Goal: Task Accomplishment & Management: Complete application form

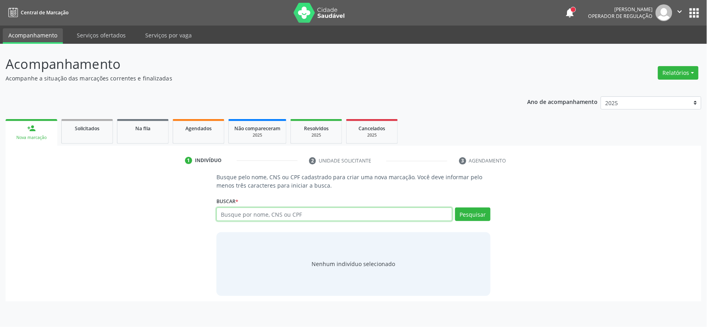
click at [249, 208] on input "text" at bounding box center [335, 214] width 236 height 14
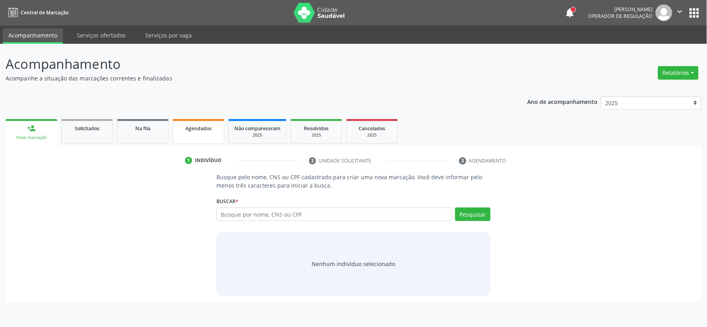
click at [207, 125] on span "Agendados" at bounding box center [199, 128] width 26 height 7
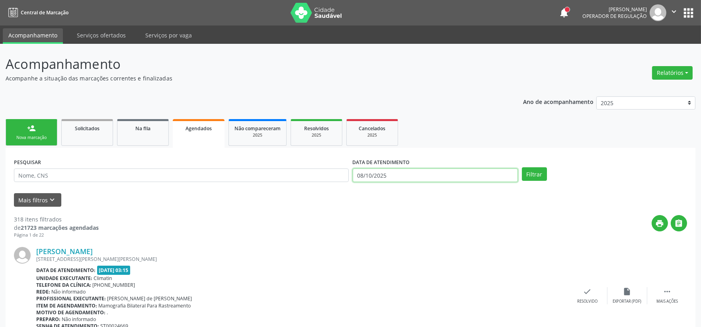
click at [393, 177] on input "08/10/2025" at bounding box center [435, 175] width 165 height 14
click at [389, 176] on input "08/10/2025" at bounding box center [435, 175] width 165 height 14
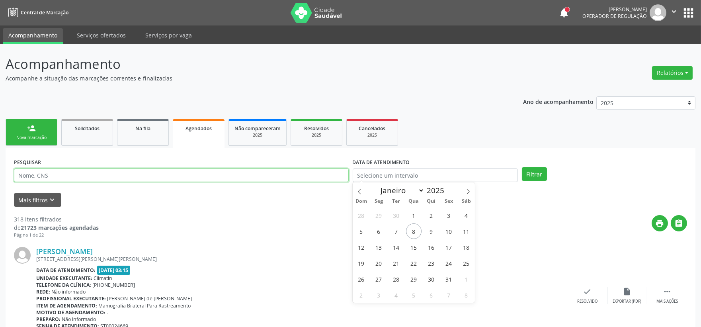
click at [262, 173] on input "text" at bounding box center [181, 175] width 335 height 14
type input "700504100999259"
click at [522, 167] on button "Filtrar" at bounding box center [534, 174] width 25 height 14
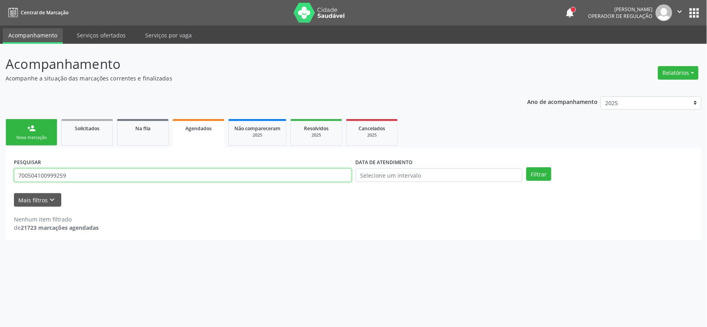
drag, startPoint x: 78, startPoint y: 175, endPoint x: -75, endPoint y: 174, distance: 152.9
click at [0, 174] on html "Central de Marcação notifications Isadora Nunes Bezerra Pulça Operador de regul…" at bounding box center [353, 163] width 707 height 327
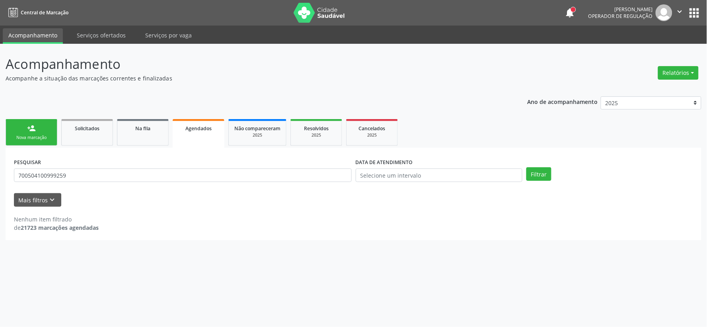
click at [34, 128] on div "person_add" at bounding box center [31, 128] width 9 height 9
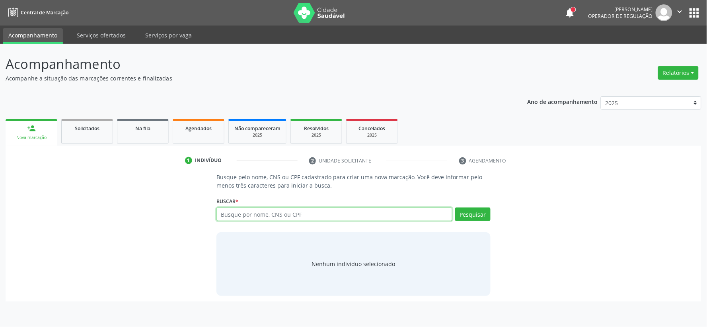
click at [227, 214] on input "text" at bounding box center [335, 214] width 236 height 14
paste input "CISTO EPIDEMERMICO/LIPOMA? PACIENTE COM CISTO EPIDERMICO DE MAIS OU MENOS 14 CM…"
type input "CISTO EPIDEMERMICO/LIPOMA? PACIENTE COM CISTO EPIDERMICO DE MAIS OU MENOS 14 CM…"
click at [237, 215] on input "text" at bounding box center [335, 214] width 236 height 14
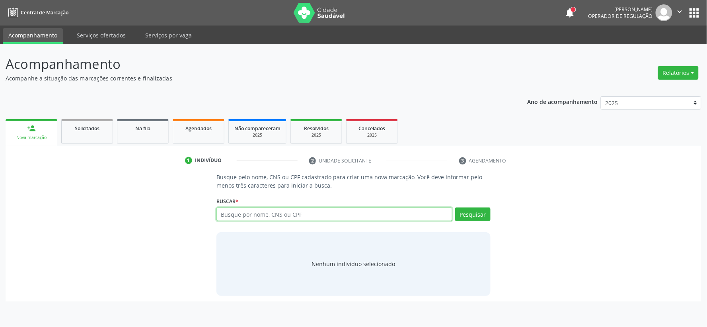
click at [237, 215] on input "text" at bounding box center [335, 214] width 236 height 14
click at [236, 215] on input "text" at bounding box center [335, 214] width 236 height 14
click at [239, 218] on input "text" at bounding box center [335, 214] width 236 height 14
click at [240, 217] on input "text" at bounding box center [335, 214] width 236 height 14
click at [236, 211] on input "text" at bounding box center [335, 214] width 236 height 14
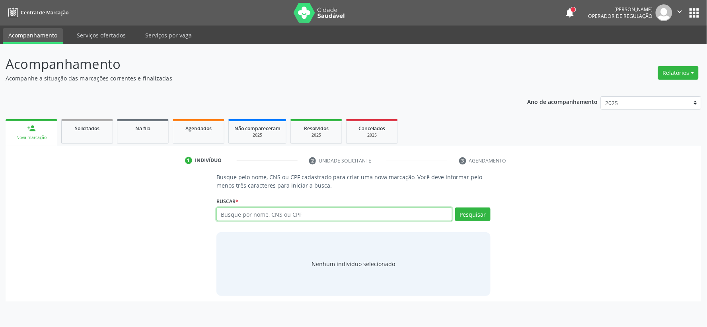
click at [236, 210] on input "text" at bounding box center [335, 214] width 236 height 14
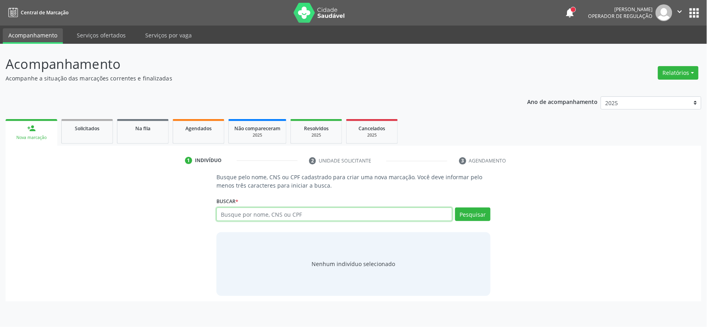
click at [236, 210] on input "text" at bounding box center [335, 214] width 236 height 14
click at [347, 211] on input "text" at bounding box center [335, 214] width 236 height 14
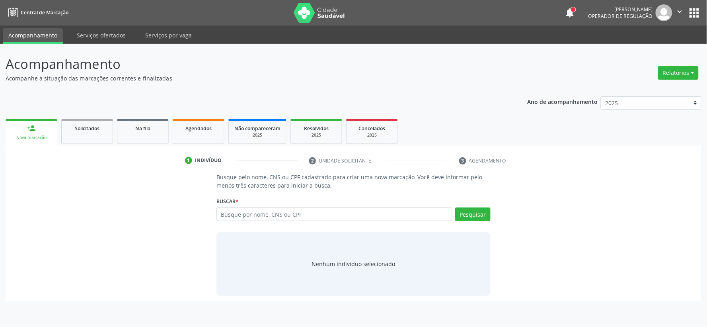
click at [244, 202] on div "Buscar * Busque por nome, CNS ou CPF Nenhum resultado encontrado para: " " Digi…" at bounding box center [354, 210] width 274 height 31
click at [233, 221] on div "Busque por nome, CNS ou CPF Nenhum resultado encontrado para: " " Digite nome, …" at bounding box center [354, 216] width 274 height 19
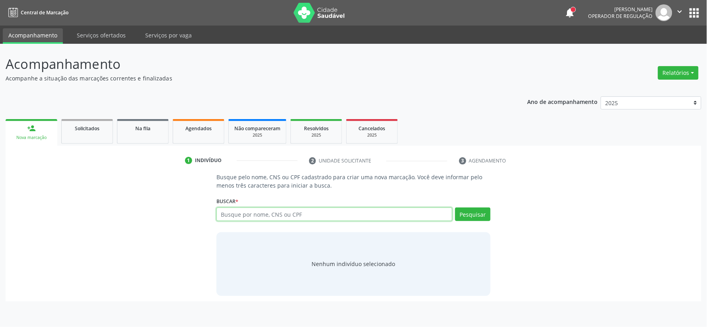
click at [231, 214] on input "text" at bounding box center [335, 214] width 236 height 14
click at [232, 212] on input "text" at bounding box center [335, 214] width 236 height 14
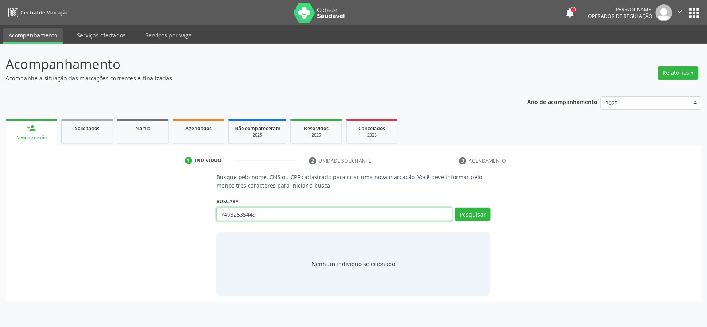
type input "74932535449"
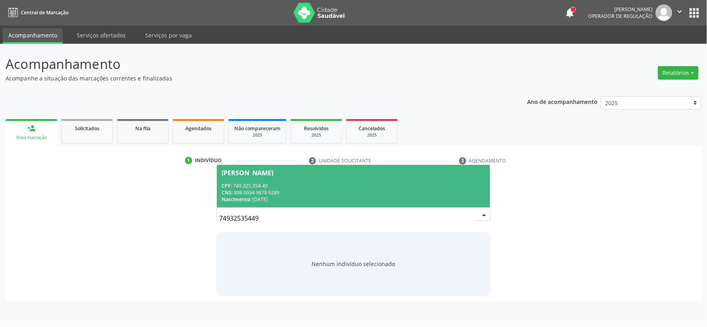
click at [297, 186] on div "CPF: 749.325.354-49" at bounding box center [354, 185] width 264 height 7
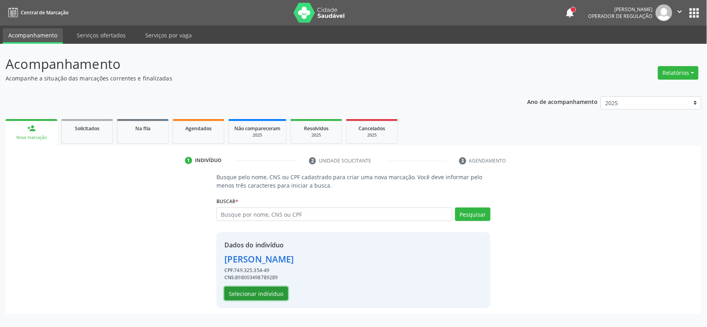
click at [236, 293] on button "Selecionar indivíduo" at bounding box center [257, 294] width 64 height 14
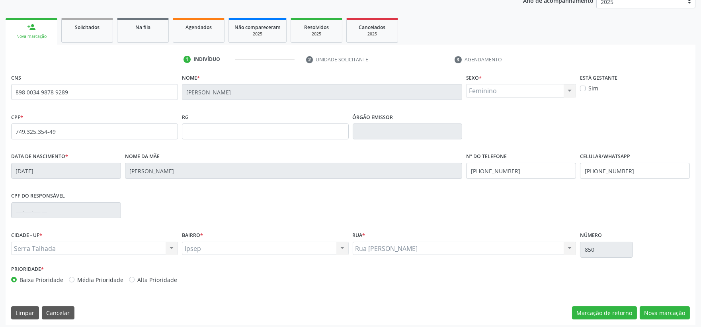
scroll to position [104, 0]
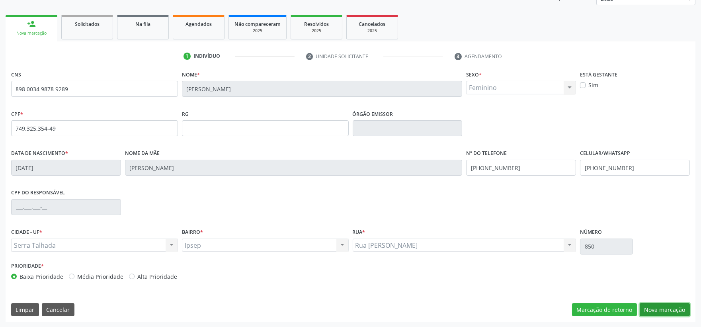
click at [654, 309] on button "Nova marcação" at bounding box center [665, 310] width 50 height 14
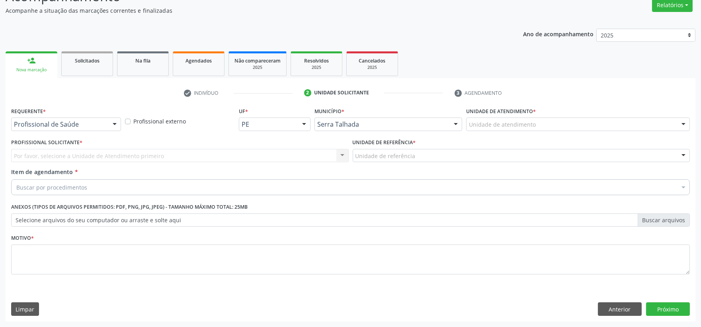
scroll to position [68, 0]
click at [116, 120] on div at bounding box center [115, 125] width 12 height 14
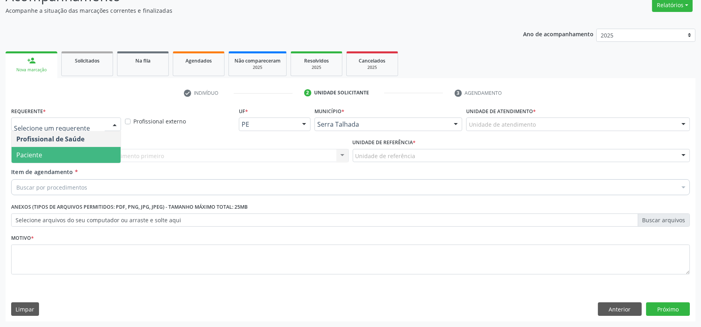
click at [80, 153] on span "Paciente" at bounding box center [66, 155] width 109 height 16
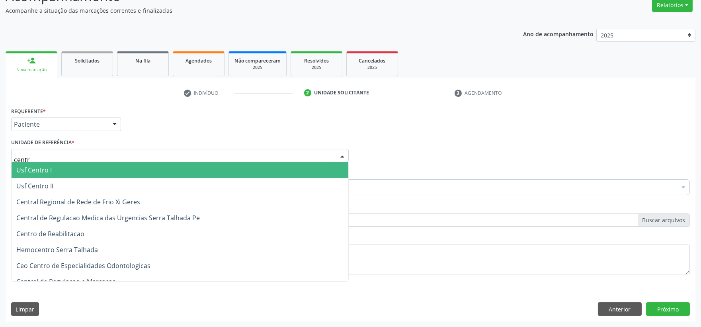
type input "centro"
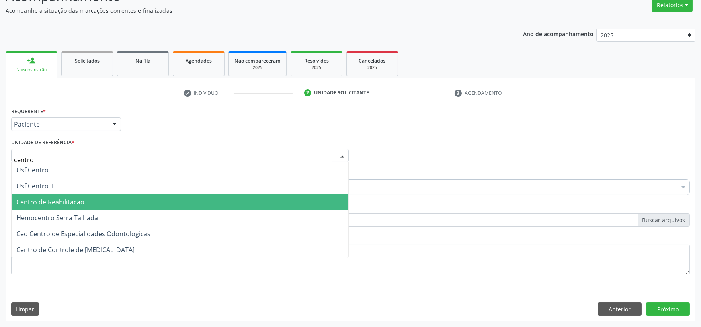
click at [119, 197] on span "Centro de Reabilitacao" at bounding box center [180, 202] width 337 height 16
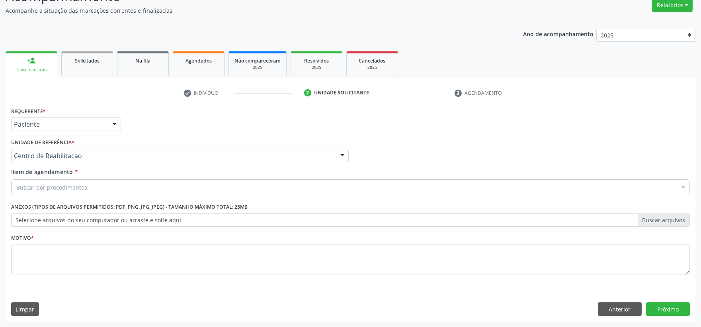
click at [189, 184] on div "Buscar por procedimentos" at bounding box center [350, 187] width 679 height 16
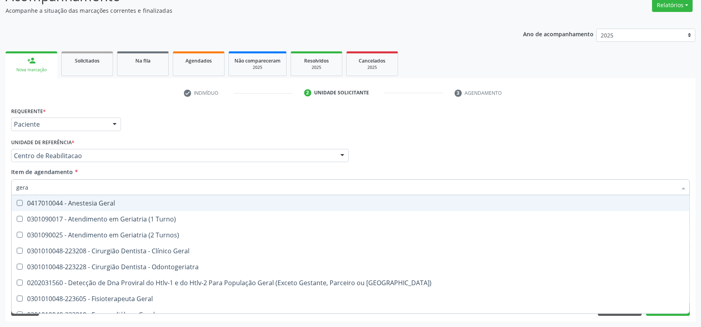
type input "geral"
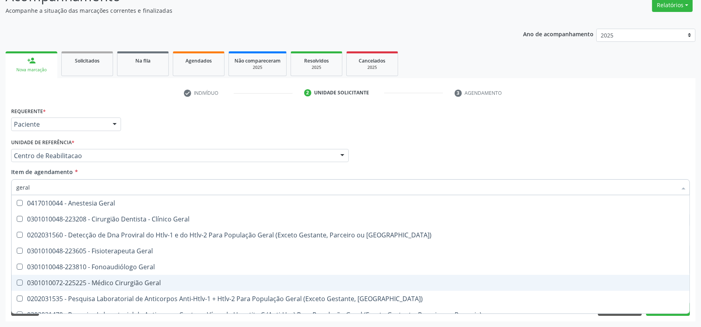
click at [126, 280] on div "0301010072-225225 - Médico Cirurgião Geral" at bounding box center [350, 282] width 668 height 6
checkbox Geral "true"
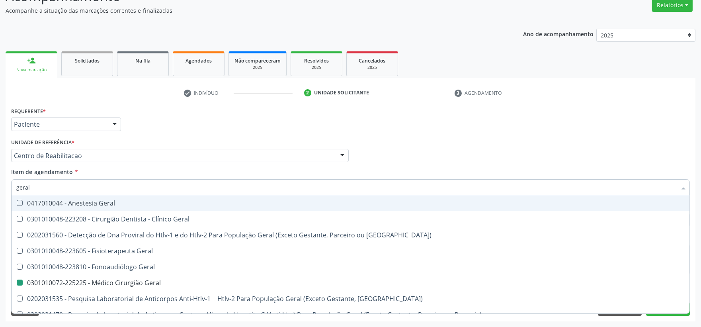
click at [385, 157] on div "Profissional Solicitante Por favor, selecione a Unidade de Atendimento primeiro…" at bounding box center [350, 152] width 683 height 31
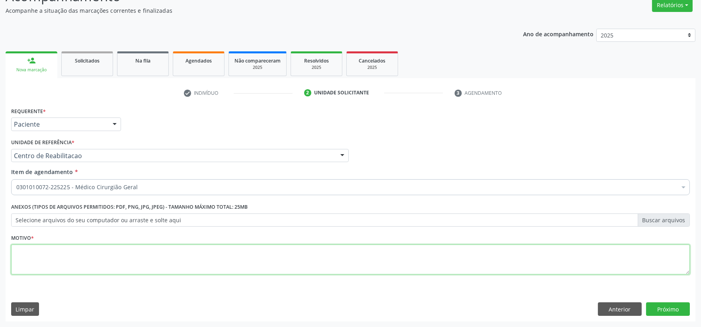
click at [129, 265] on textarea at bounding box center [350, 259] width 679 height 30
type textarea "."
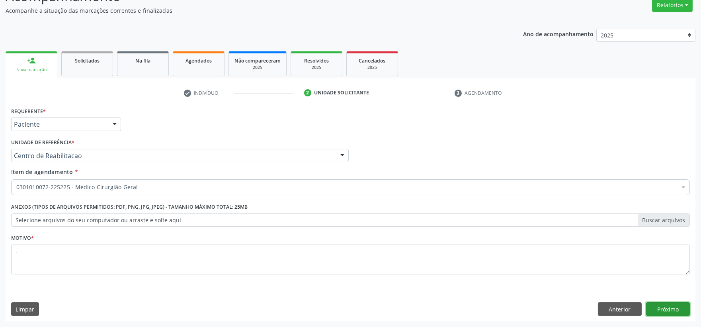
click at [662, 306] on button "Próximo" at bounding box center [668, 309] width 44 height 14
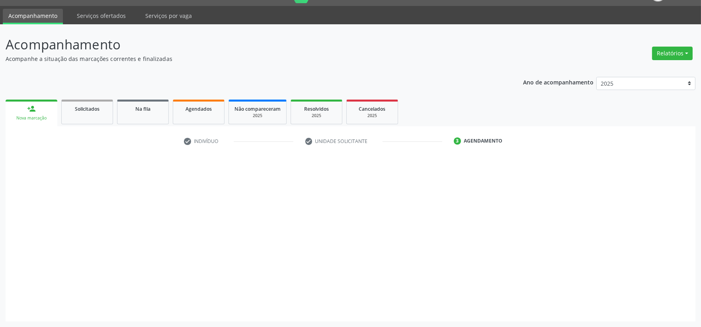
scroll to position [19, 0]
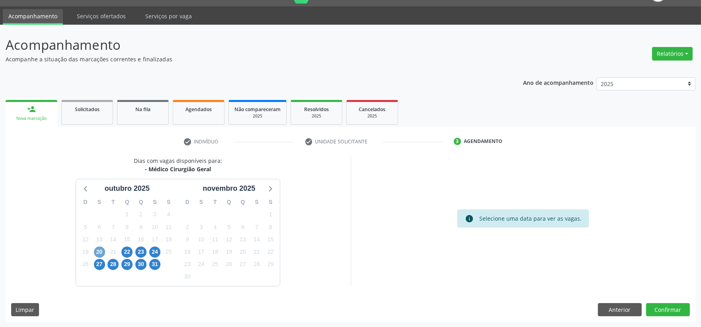
click at [102, 249] on span "20" at bounding box center [99, 251] width 11 height 11
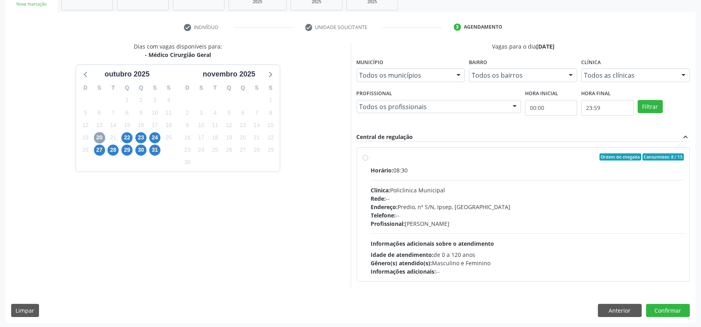
scroll to position [134, 0]
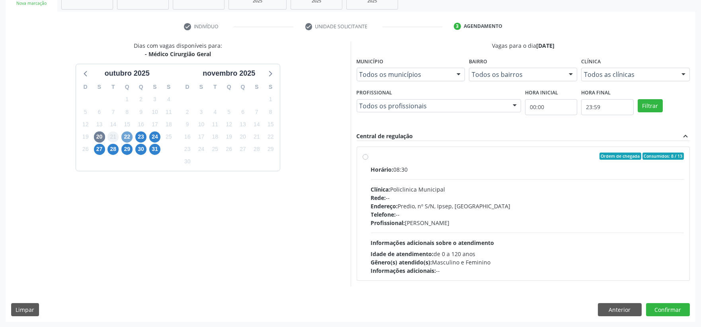
drag, startPoint x: 123, startPoint y: 136, endPoint x: 118, endPoint y: 134, distance: 5.0
click at [120, 134] on div "22" at bounding box center [127, 137] width 14 height 12
click at [127, 133] on span "22" at bounding box center [126, 136] width 11 height 11
click at [467, 158] on div "Ordem de chegada Consumidos: 3 / 6" at bounding box center [527, 155] width 313 height 7
click at [368, 158] on input "Ordem de chegada Consumidos: 3 / 6 Horário: 07:00 Clínica: Hospital [GEOGRAPHIC…" at bounding box center [366, 155] width 6 height 7
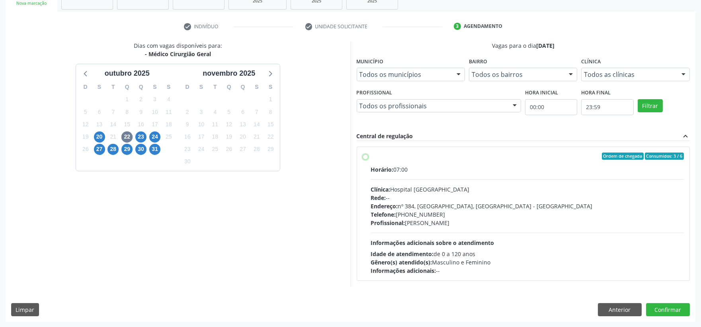
radio input "true"
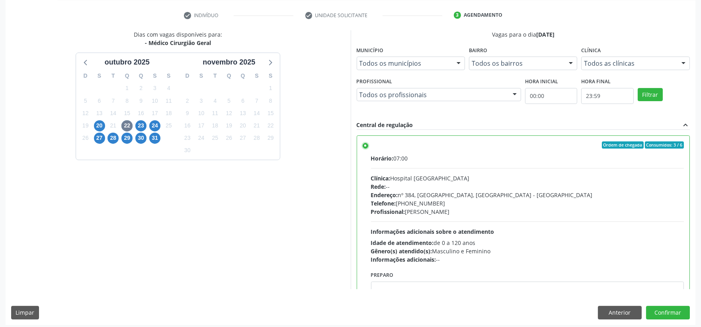
scroll to position [148, 0]
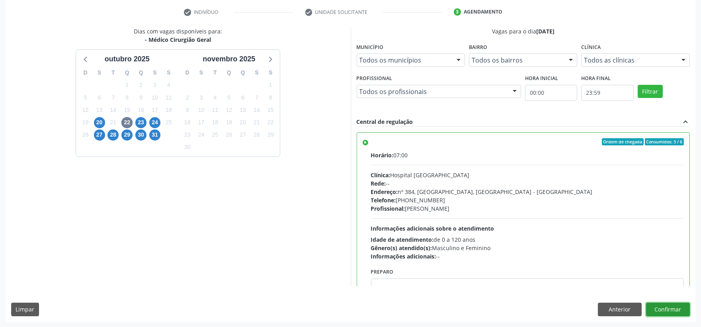
click at [665, 307] on button "Confirmar" at bounding box center [668, 310] width 44 height 14
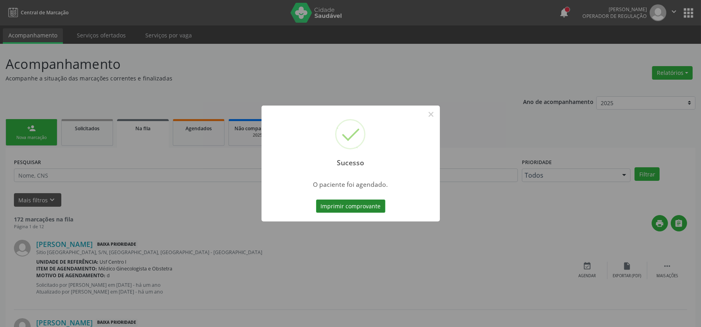
click at [330, 204] on button "Imprimir comprovante" at bounding box center [350, 206] width 69 height 14
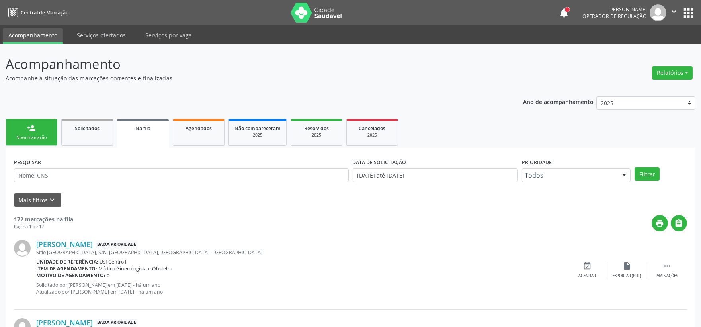
click at [19, 127] on link "person_add Nova marcação" at bounding box center [32, 132] width 52 height 27
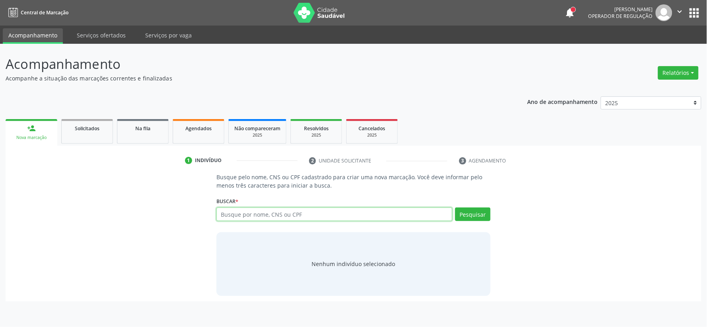
click at [223, 216] on input "text" at bounding box center [335, 214] width 236 height 14
type input "09691405498"
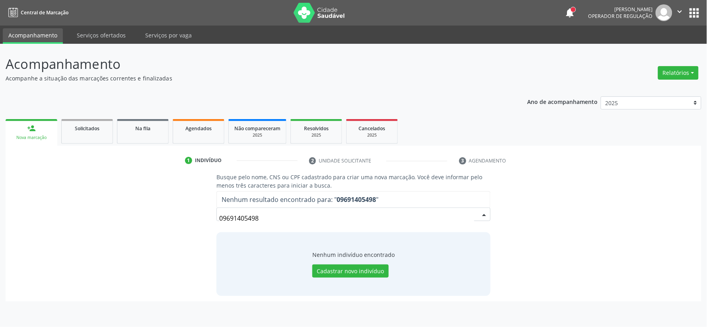
drag, startPoint x: 266, startPoint y: 217, endPoint x: 98, endPoint y: 207, distance: 168.3
click at [98, 207] on div "Busque pelo nome, CNS ou CPF cadastrado para criar uma nova marcação. Você deve…" at bounding box center [353, 234] width 685 height 123
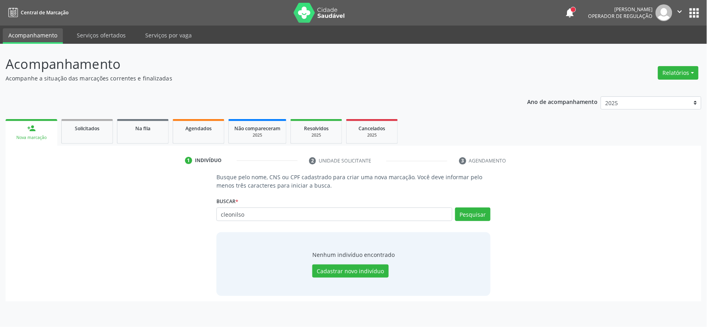
type input "cleonilso"
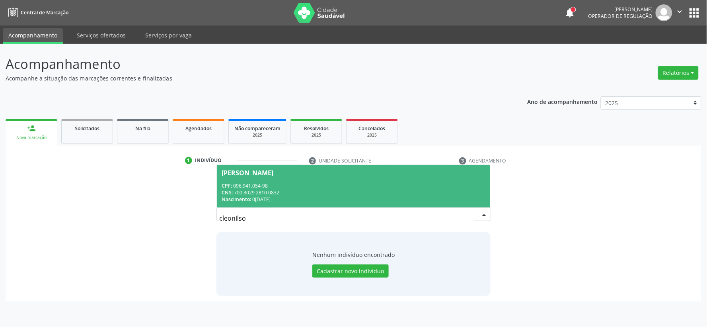
click at [284, 186] on div "CPF: 096.941.054-98" at bounding box center [354, 185] width 264 height 7
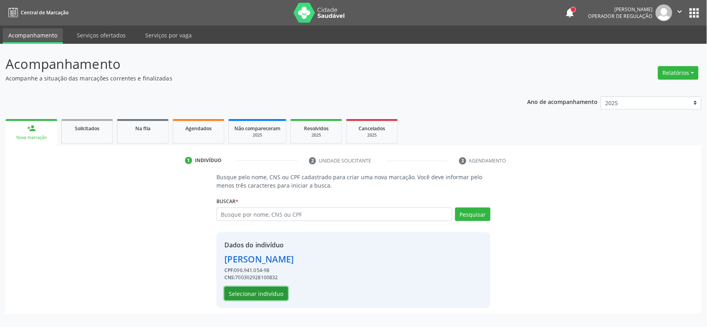
click at [270, 293] on button "Selecionar indivíduo" at bounding box center [257, 294] width 64 height 14
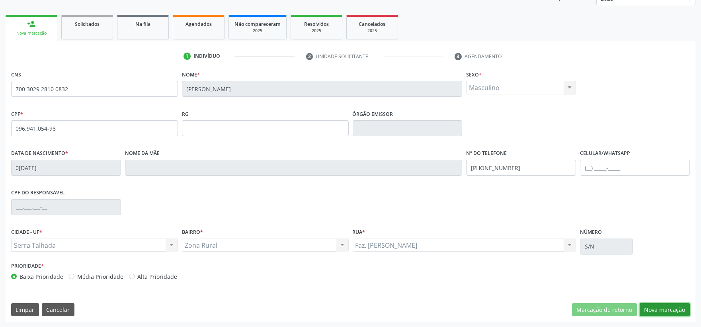
click at [664, 311] on button "Nova marcação" at bounding box center [665, 310] width 50 height 14
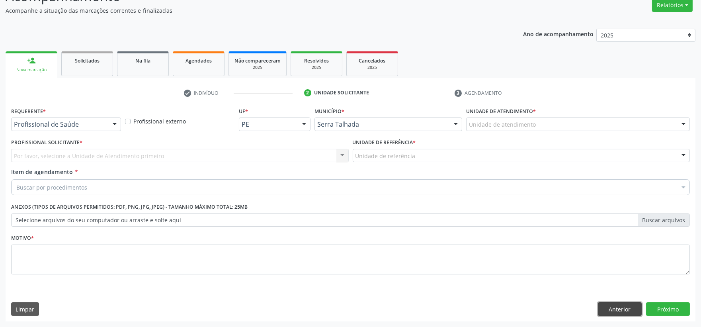
click at [608, 309] on button "Anterior" at bounding box center [620, 309] width 44 height 14
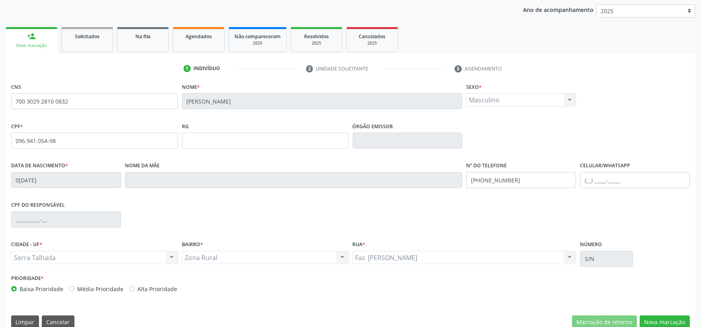
scroll to position [104, 0]
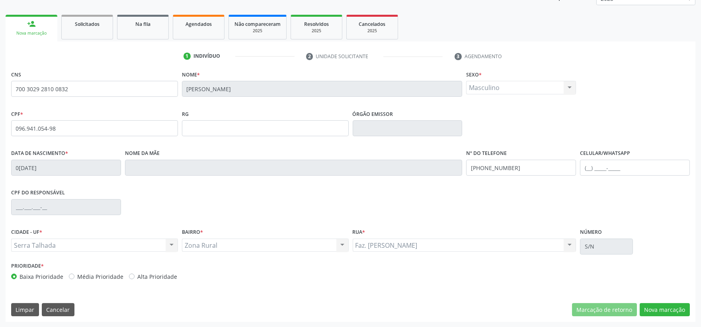
click at [657, 301] on div "CNS 700 3029 2810 0832 [GEOGRAPHIC_DATA] * [PERSON_NAME] * Masculino Masculino …" at bounding box center [351, 194] width 690 height 253
click at [669, 311] on button "Nova marcação" at bounding box center [665, 310] width 50 height 14
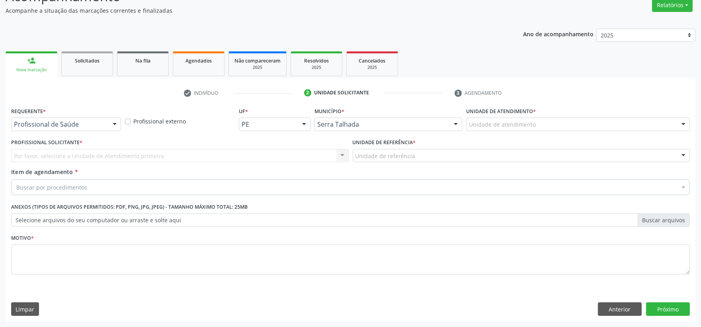
scroll to position [68, 0]
click at [104, 131] on div "Requerente * Profissional de Saúde Profissional de Saúde Paciente Nenhum result…" at bounding box center [66, 120] width 114 height 31
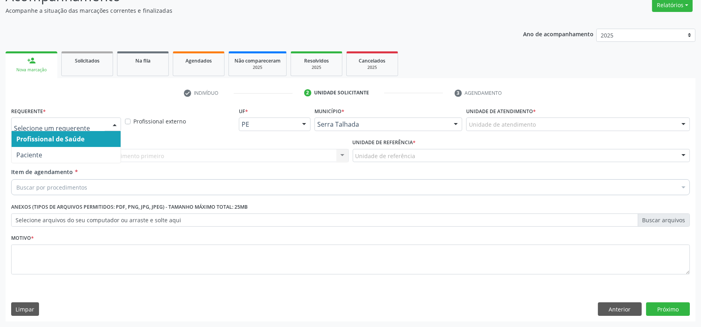
drag, startPoint x: 104, startPoint y: 125, endPoint x: 98, endPoint y: 133, distance: 10.3
click at [80, 148] on span "Paciente" at bounding box center [66, 155] width 109 height 16
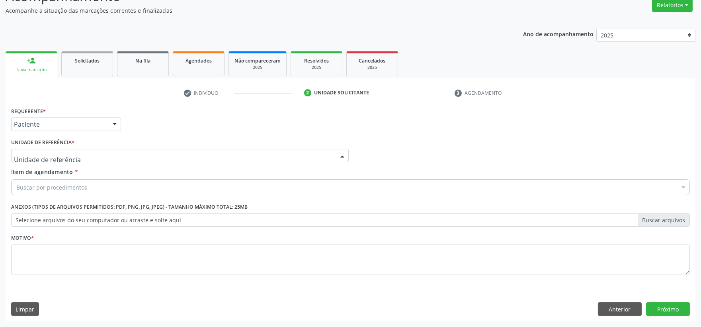
click at [77, 157] on div at bounding box center [180, 156] width 338 height 14
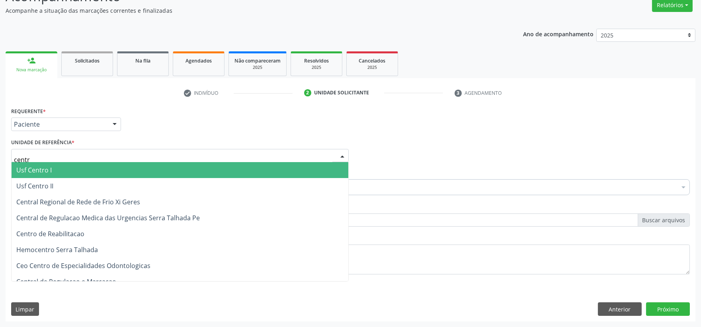
type input "centro"
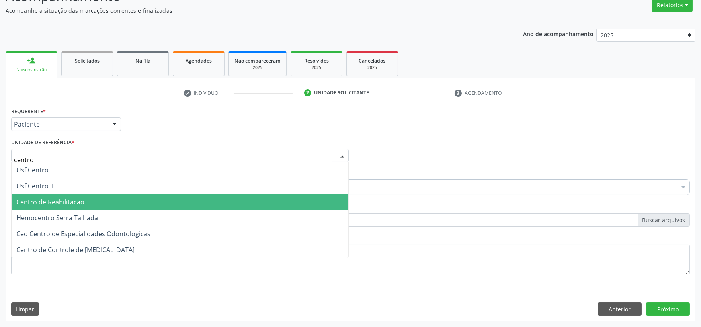
click at [98, 201] on span "Centro de Reabilitacao" at bounding box center [180, 202] width 337 height 16
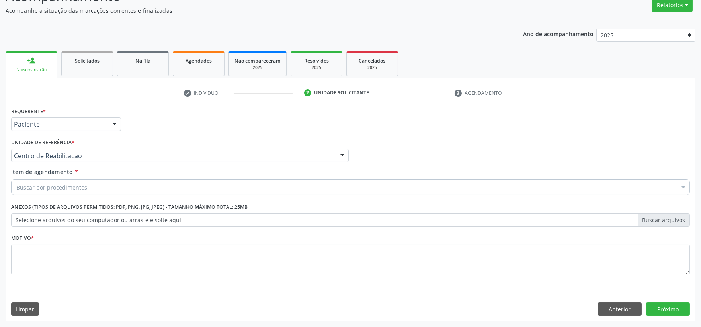
click at [100, 189] on div "Buscar por procedimentos" at bounding box center [350, 187] width 679 height 16
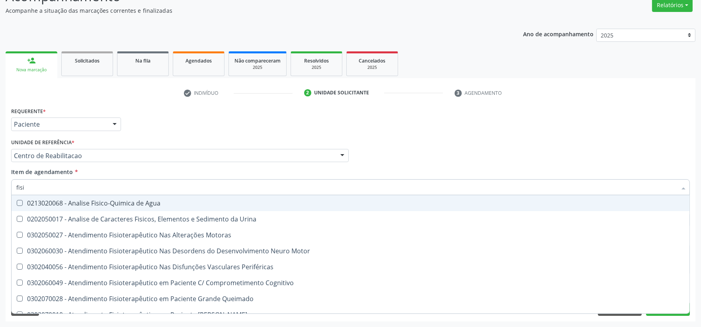
type input "fisio"
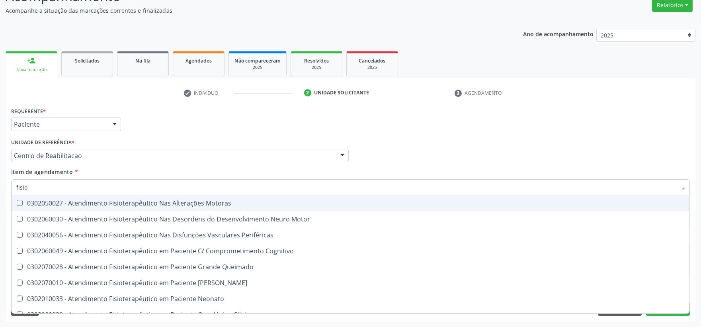
click at [96, 206] on span "0302050027 - Atendimento Fisioterapêutico Nas Alterações Motoras" at bounding box center [351, 203] width 678 height 16
checkbox Motoras "true"
click at [418, 148] on div "Profissional Solicitante Por favor, selecione a Unidade de Atendimento primeiro…" at bounding box center [350, 152] width 683 height 31
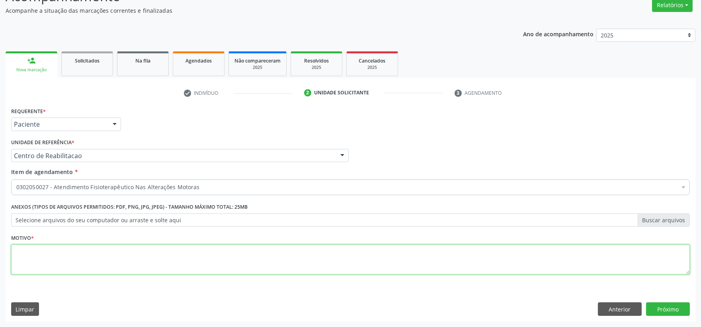
click at [78, 268] on textarea at bounding box center [350, 259] width 679 height 30
type textarea "."
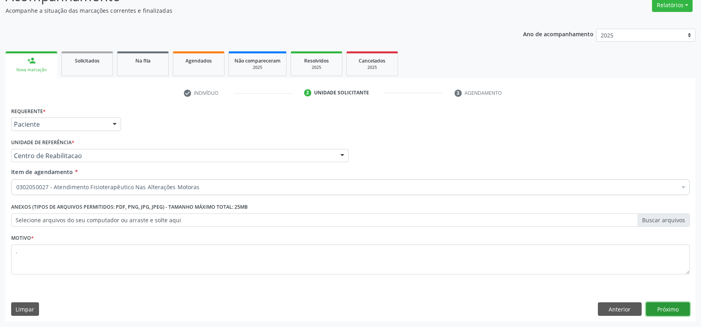
click at [656, 309] on button "Próximo" at bounding box center [668, 309] width 44 height 14
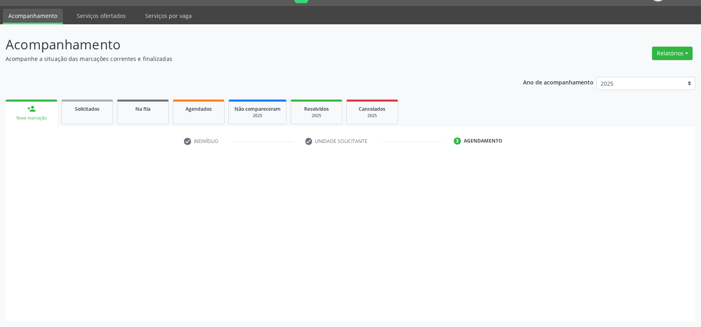
scroll to position [19, 0]
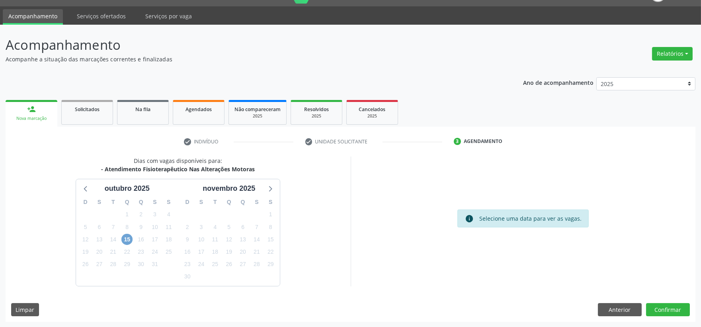
click at [128, 244] on span "15" at bounding box center [126, 239] width 11 height 11
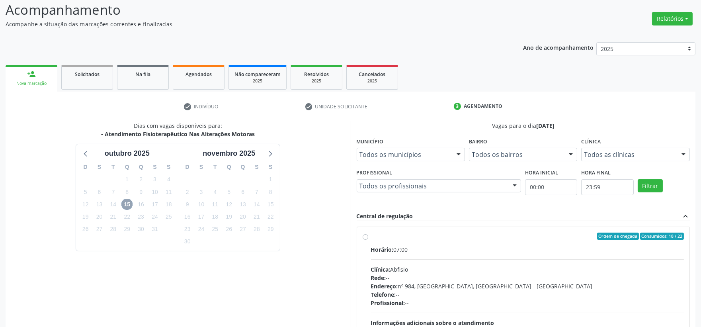
scroll to position [134, 0]
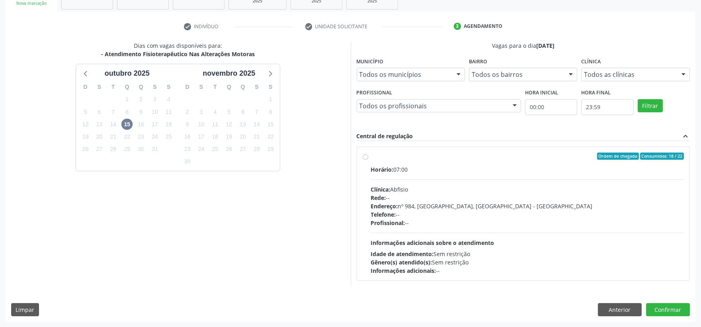
click at [431, 169] on div "Horário: 07:00" at bounding box center [527, 169] width 313 height 8
click at [368, 160] on input "Ordem de chegada Consumidos: 18 / 22 Horário: 07:00 Clínica: Abfisio Rede: -- E…" at bounding box center [366, 155] width 6 height 7
radio input "true"
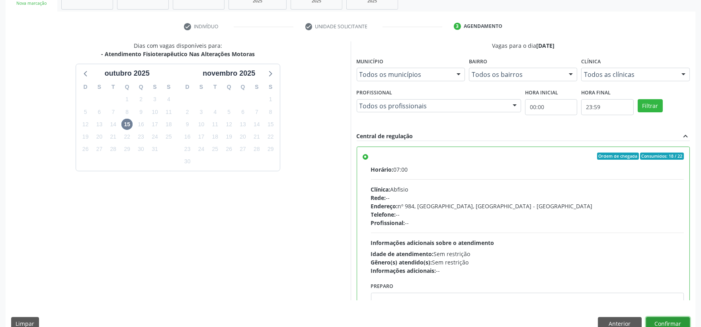
click at [664, 321] on button "Confirmar" at bounding box center [668, 324] width 44 height 14
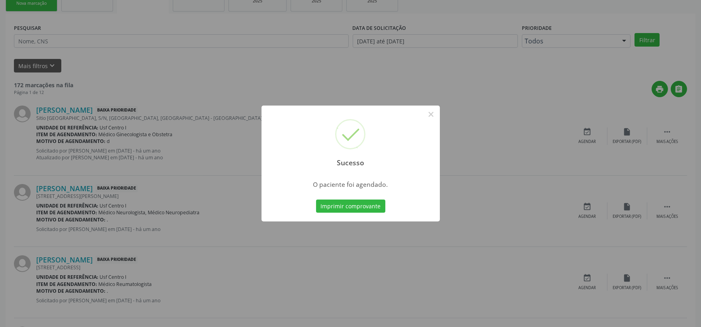
scroll to position [0, 0]
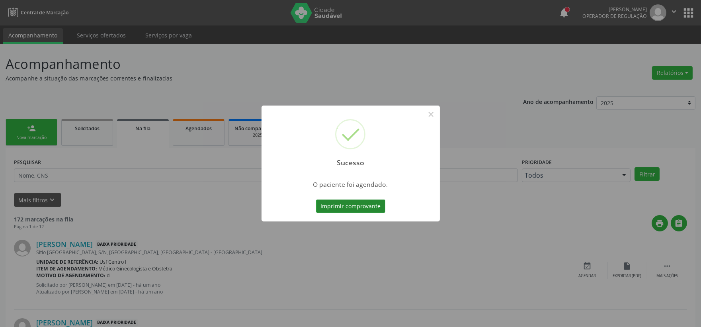
click at [324, 205] on button "Imprimir comprovante" at bounding box center [350, 206] width 69 height 14
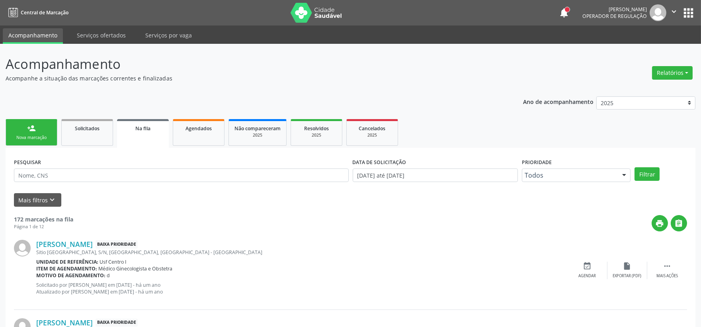
click at [21, 126] on link "person_add Nova marcação" at bounding box center [32, 132] width 52 height 27
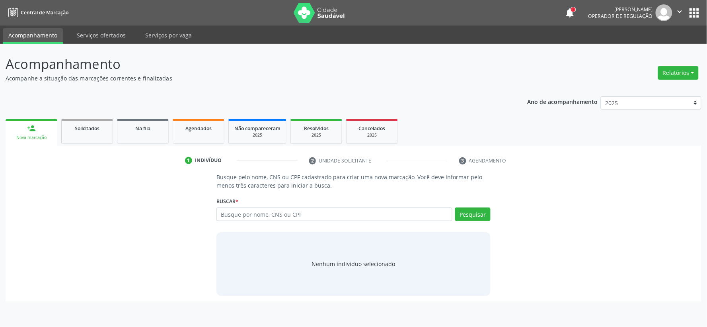
click at [34, 130] on div "person_add" at bounding box center [31, 128] width 9 height 9
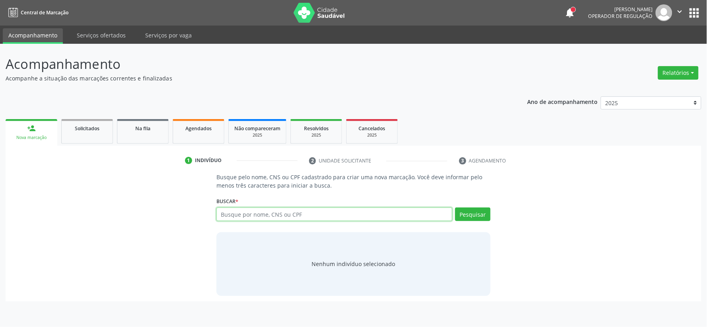
click at [287, 213] on input "text" at bounding box center [335, 214] width 236 height 14
type input "7"
type input "15603951419"
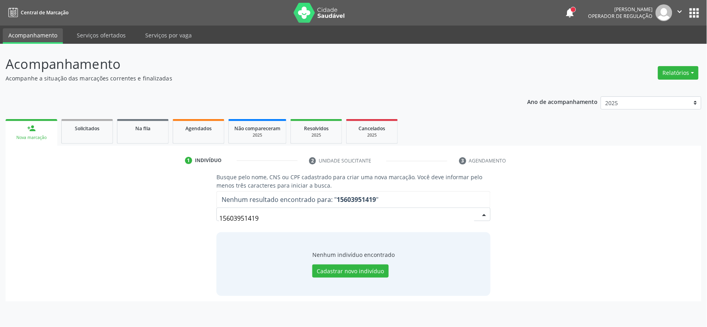
drag, startPoint x: 263, startPoint y: 217, endPoint x: -17, endPoint y: 181, distance: 281.8
click at [0, 181] on html "Central de Marcação notifications [PERSON_NAME] Operador de regulação  Configu…" at bounding box center [353, 163] width 707 height 327
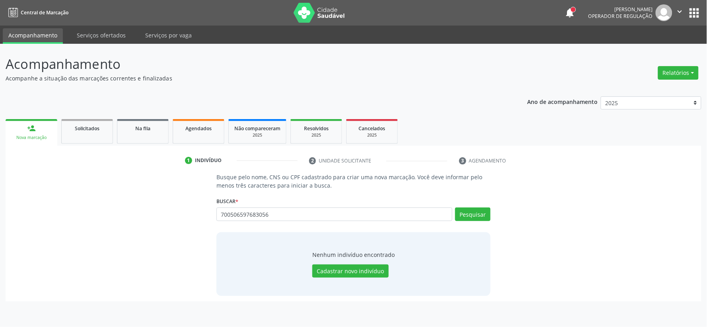
type input "700506597683056"
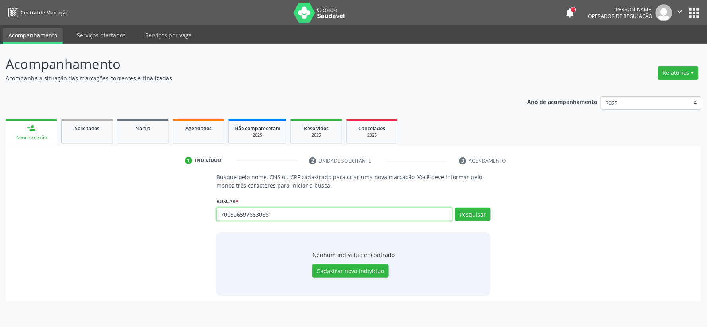
click at [280, 210] on input "700506597683056" at bounding box center [335, 214] width 236 height 14
click at [272, 214] on input "700506597683056" at bounding box center [335, 214] width 236 height 14
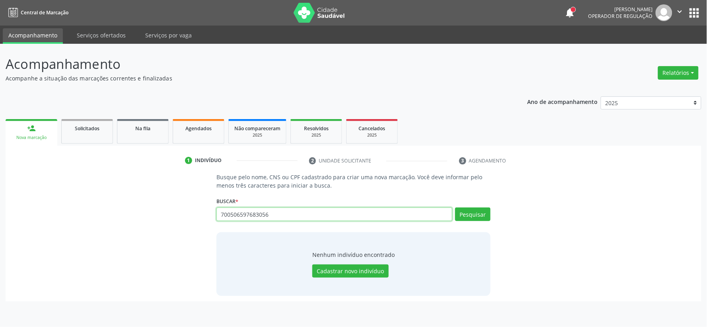
click at [272, 214] on input "700506597683056" at bounding box center [335, 214] width 236 height 14
drag, startPoint x: 309, startPoint y: 213, endPoint x: 58, endPoint y: 217, distance: 250.4
click at [73, 216] on div "Busque pelo nome, CNS ou CPF cadastrado para criar uma nova marcação. Você deve…" at bounding box center [353, 234] width 685 height 123
paste input "[PERSON_NAME]"
type input "[PERSON_NAME]"
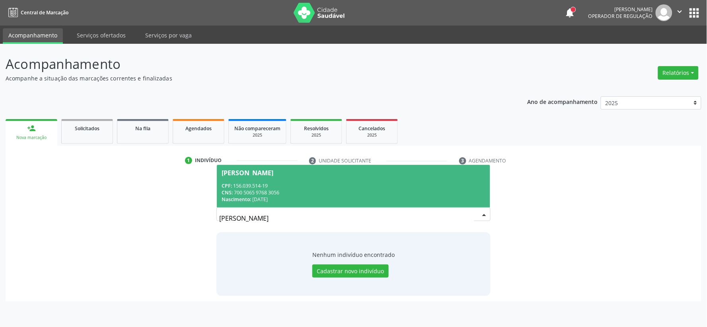
click at [263, 190] on div "CNS: 700 5065 9768 3056" at bounding box center [354, 192] width 264 height 7
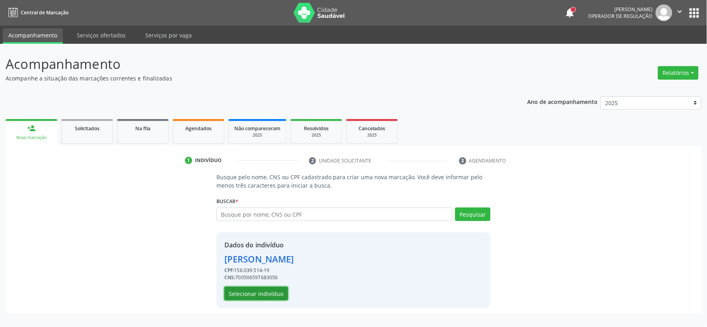
click at [241, 297] on button "Selecionar indivíduo" at bounding box center [257, 294] width 64 height 14
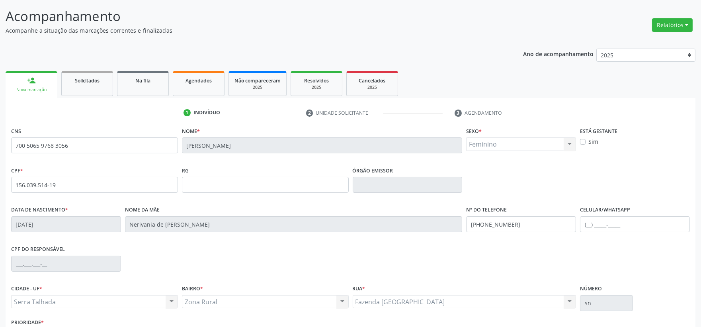
scroll to position [104, 0]
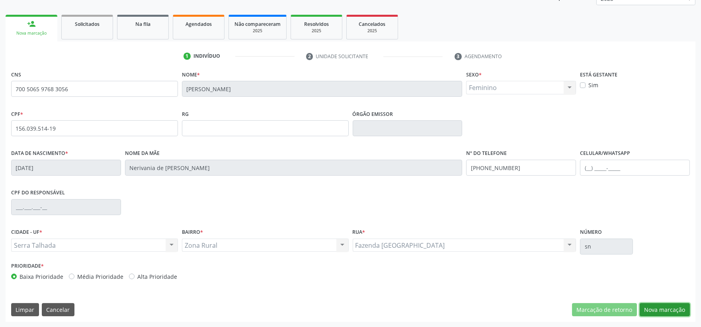
click at [650, 304] on button "Nova marcação" at bounding box center [665, 310] width 50 height 14
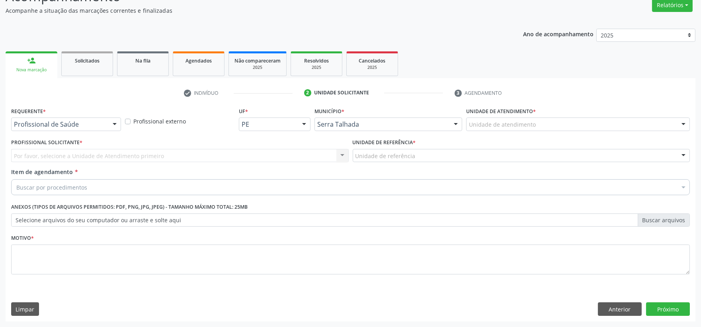
scroll to position [68, 0]
click at [105, 125] on div at bounding box center [66, 124] width 110 height 14
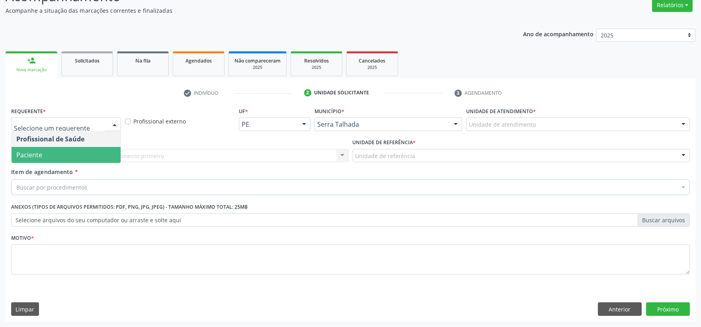
click at [81, 155] on span "Paciente" at bounding box center [66, 155] width 109 height 16
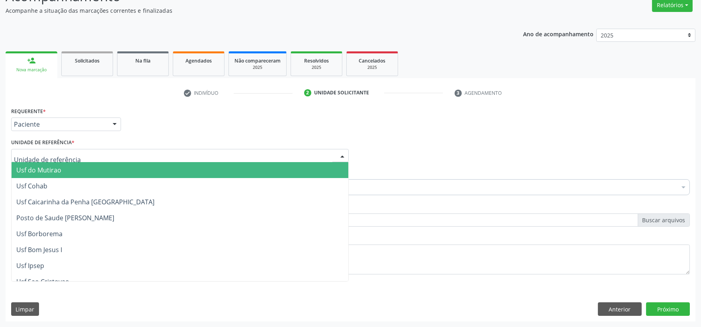
click at [81, 155] on div at bounding box center [180, 156] width 338 height 14
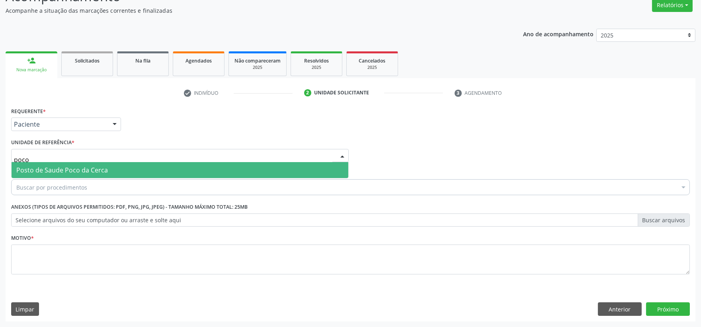
type input "poco d"
click at [68, 169] on span "Posto de Saude Poco da Cerca" at bounding box center [62, 170] width 92 height 9
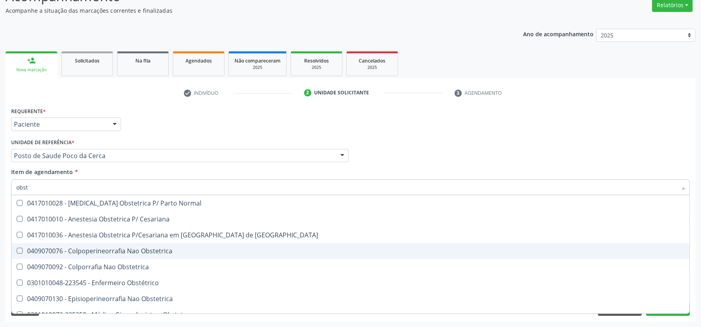
type input "obste"
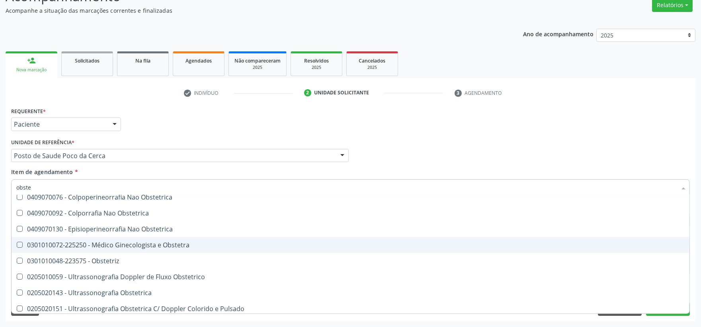
scroll to position [57, 0]
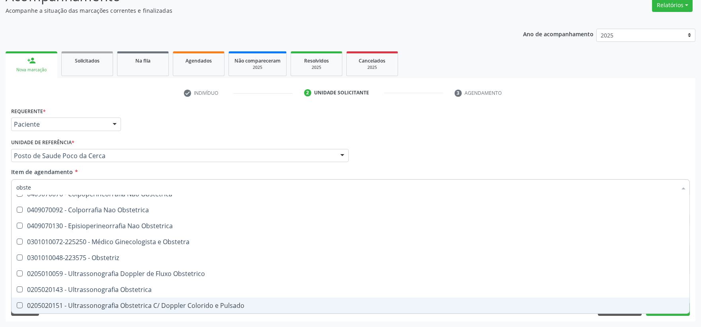
click at [129, 290] on div "0205020143 - Ultrassonografia Obstetrica" at bounding box center [350, 289] width 668 height 6
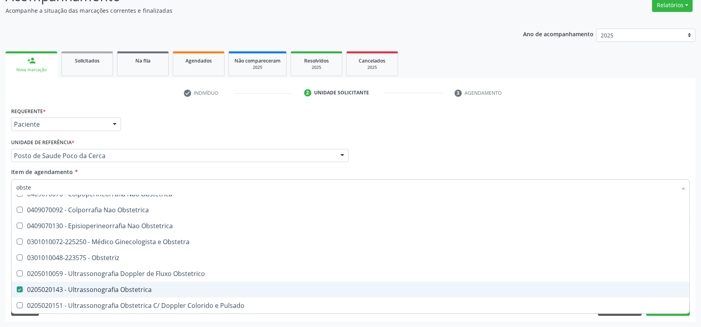
checkbox Obstetrica "true"
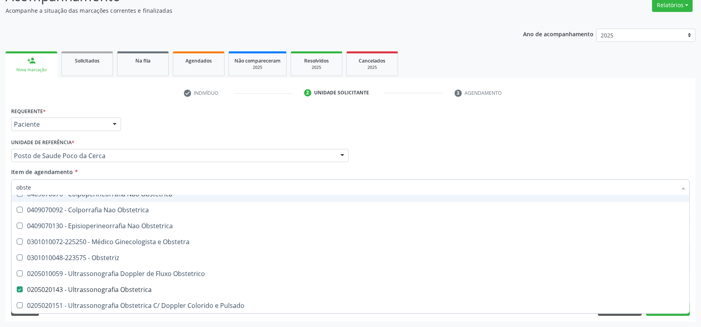
click at [504, 129] on div "Requerente * Paciente Profissional de Saúde Paciente Nenhum resultado encontrad…" at bounding box center [350, 120] width 683 height 31
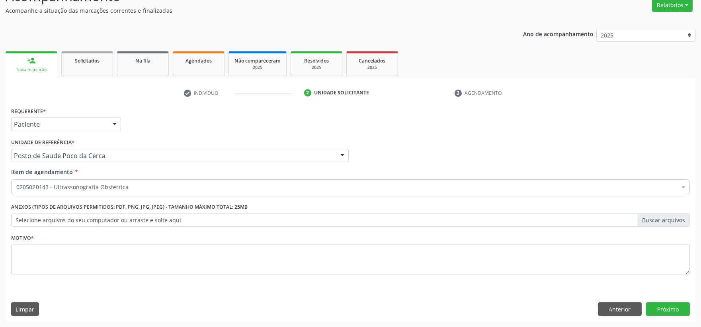
scroll to position [0, 0]
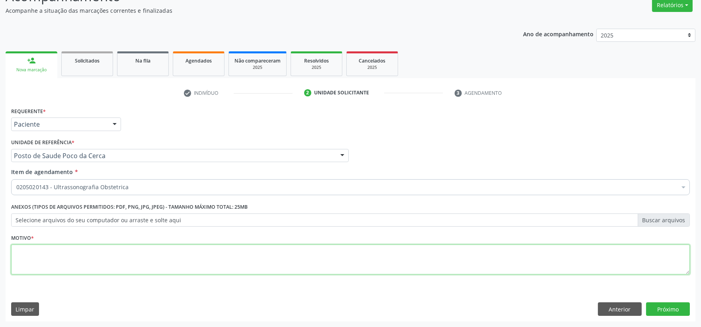
click at [91, 261] on textarea at bounding box center [350, 259] width 679 height 30
type textarea "."
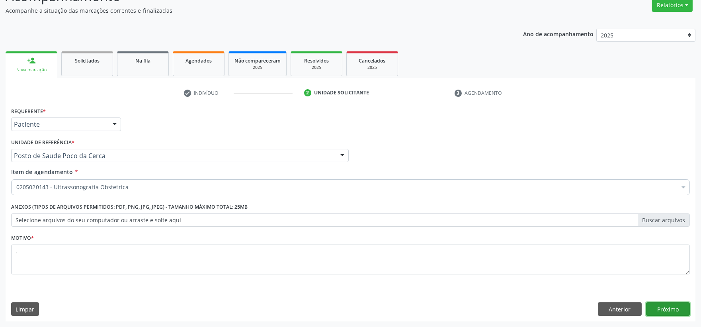
click at [682, 310] on button "Próximo" at bounding box center [668, 309] width 44 height 14
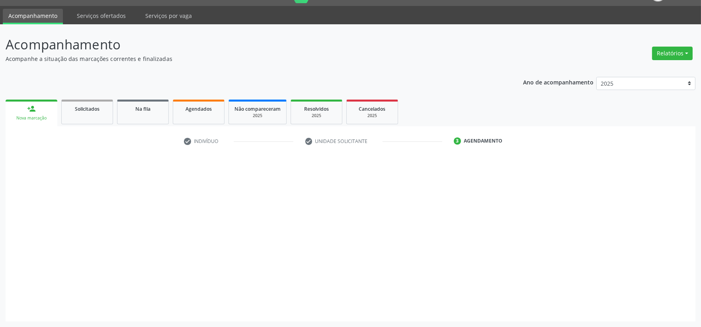
scroll to position [19, 0]
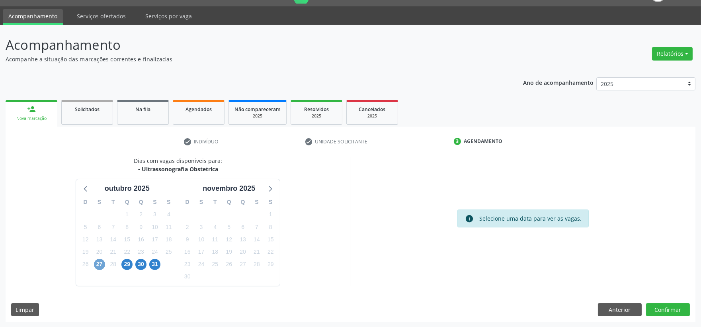
click at [100, 262] on span "27" at bounding box center [99, 264] width 11 height 11
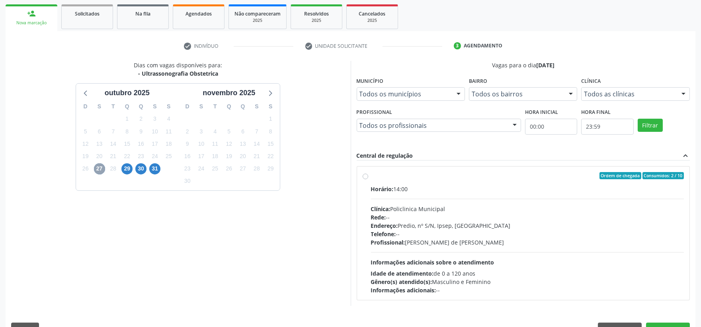
scroll to position [134, 0]
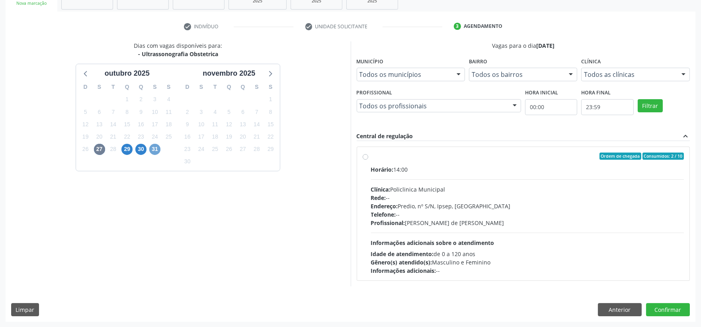
click at [150, 148] on span "31" at bounding box center [154, 149] width 11 height 11
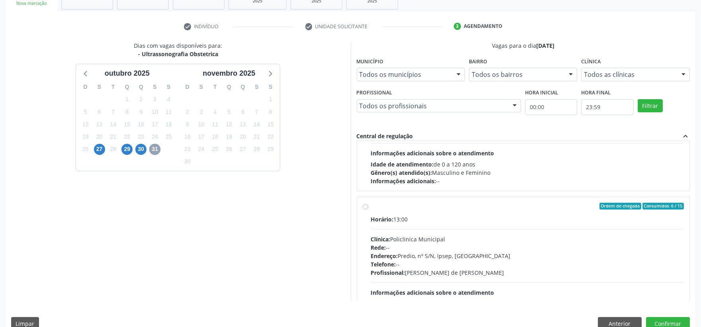
scroll to position [133, 0]
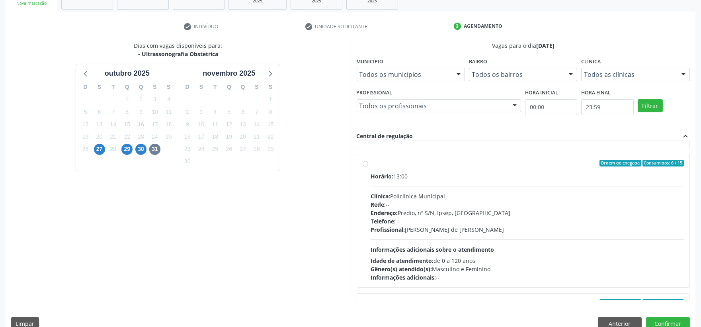
click at [562, 190] on div "Horário: 13:00 Clínica: Policlinica Municipal Rede: -- Endereço: Predio, nº S/N…" at bounding box center [527, 226] width 313 height 109
click at [368, 167] on input "Ordem de chegada Consumidos: 6 / 15 Horário: 13:00 Clínica: Policlinica Municip…" at bounding box center [366, 163] width 6 height 7
radio input "true"
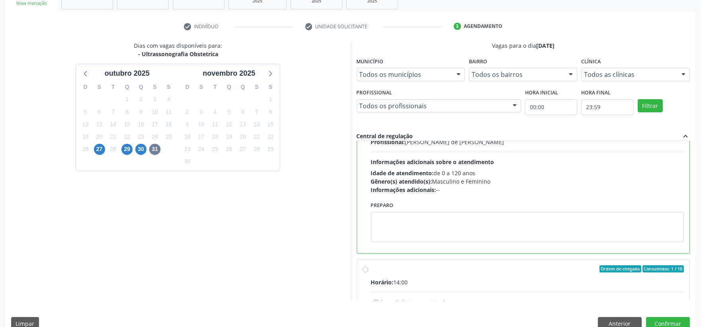
scroll to position [221, 0]
click at [666, 320] on button "Confirmar" at bounding box center [668, 324] width 44 height 14
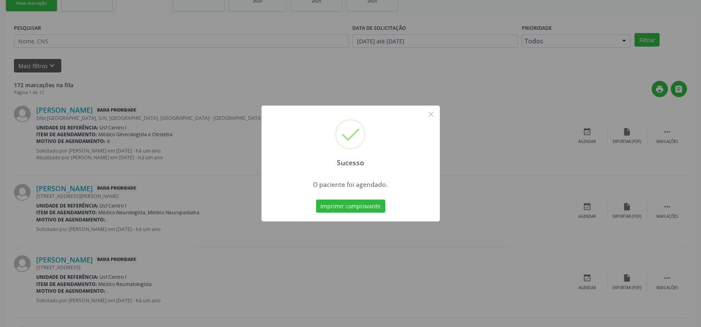
scroll to position [0, 0]
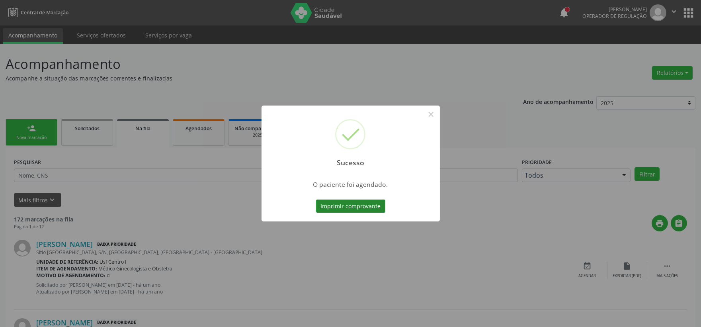
click at [351, 206] on button "Imprimir comprovante" at bounding box center [350, 206] width 69 height 14
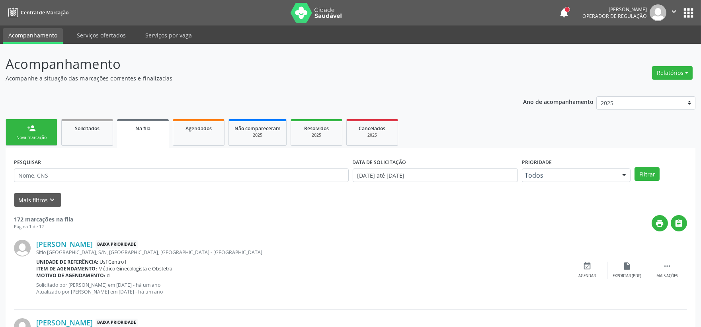
click at [23, 137] on div "Nova marcação" at bounding box center [32, 138] width 40 height 6
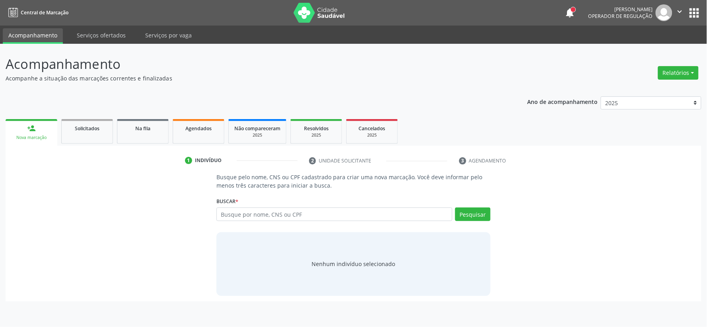
click at [28, 135] on div "Nova marcação" at bounding box center [31, 138] width 41 height 6
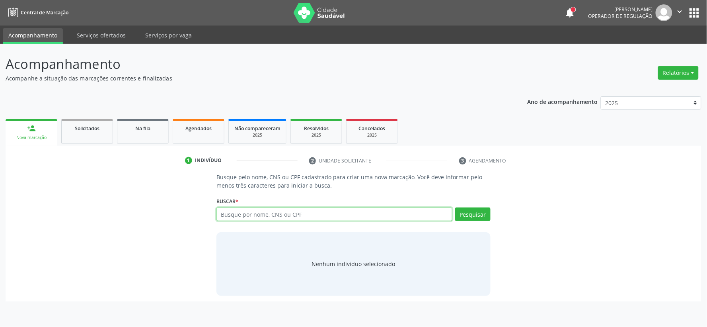
click at [265, 216] on input "text" at bounding box center [335, 214] width 236 height 14
paste input "[PERSON_NAME]"
drag, startPoint x: 263, startPoint y: 214, endPoint x: 21, endPoint y: 219, distance: 242.1
click at [21, 219] on div "Busque pelo nome, CNS ou CPF cadastrado para criar uma nova marcação. Você deve…" at bounding box center [353, 234] width 685 height 123
drag, startPoint x: 278, startPoint y: 212, endPoint x: 79, endPoint y: 221, distance: 199.3
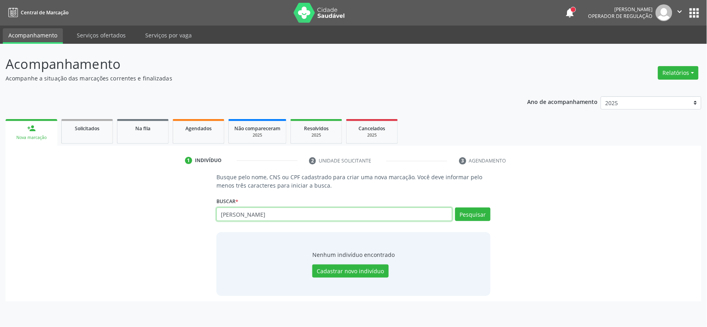
click at [79, 221] on div "Busque pelo nome, CNS ou CPF cadastrado para criar uma nova marcação. Você deve…" at bounding box center [353, 234] width 685 height 123
paste input "156.039.514-19"
type input "156.039.514-19"
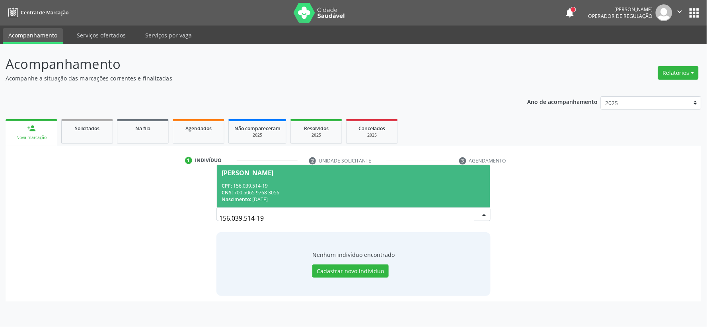
click at [336, 178] on span "[PERSON_NAME] CPF: 156.039.514-19 CNS: 700 5065 9768 3056 Nascimento: [DATE]" at bounding box center [353, 186] width 273 height 43
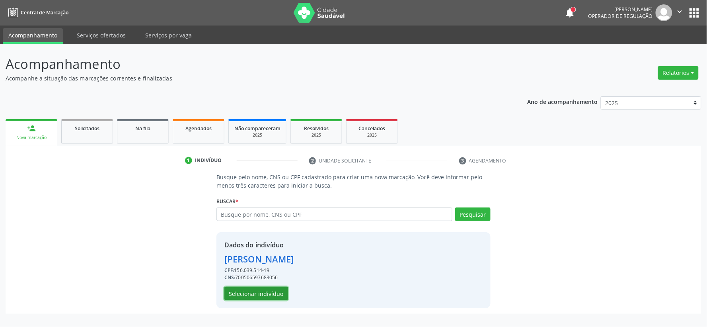
click at [273, 297] on button "Selecionar indivíduo" at bounding box center [257, 294] width 64 height 14
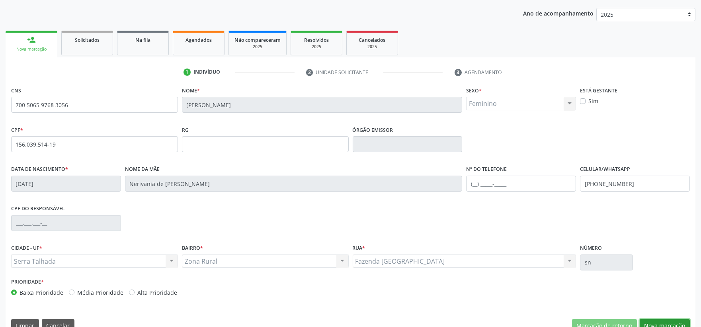
drag, startPoint x: 663, startPoint y: 319, endPoint x: 539, endPoint y: 278, distance: 130.4
click at [662, 319] on button "Nova marcação" at bounding box center [665, 326] width 50 height 14
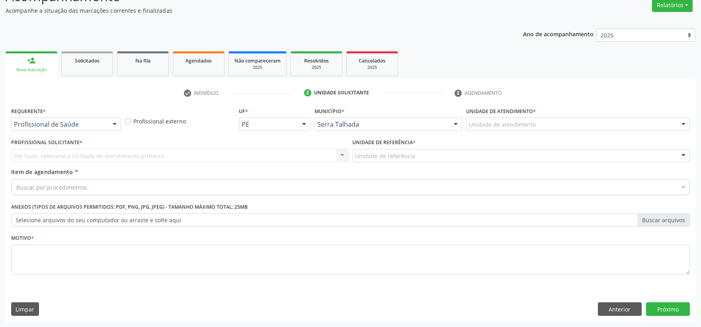
scroll to position [68, 0]
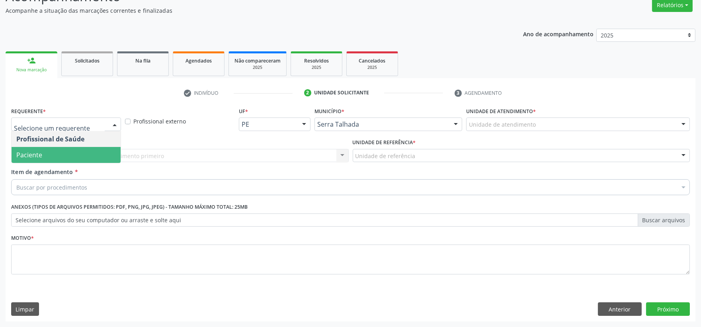
click at [89, 152] on span "Paciente" at bounding box center [66, 155] width 109 height 16
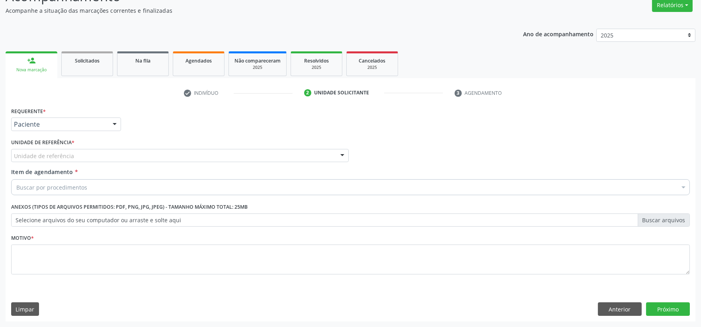
click at [89, 152] on div "Unidade de referência" at bounding box center [180, 156] width 338 height 14
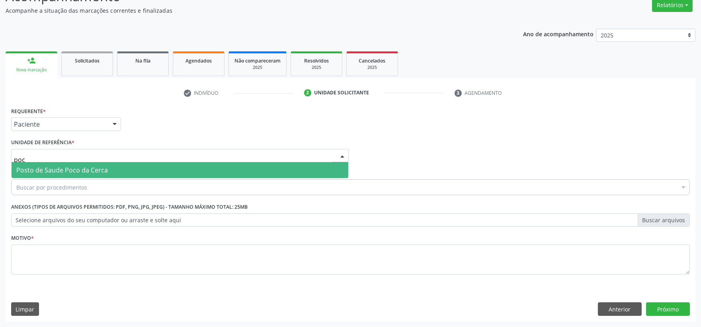
type input "poco"
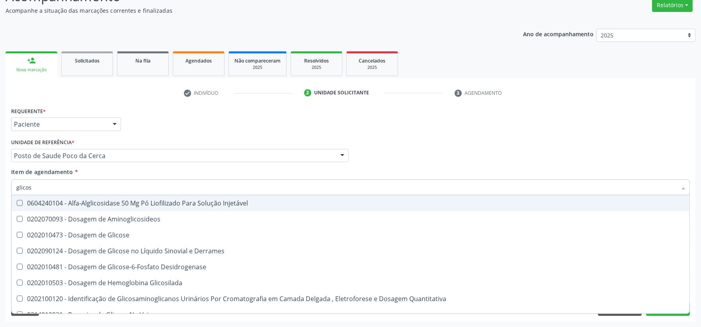
type input "glicose"
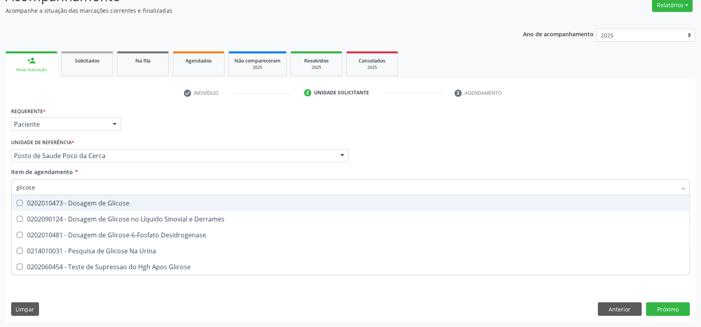
click at [36, 201] on div "0202010473 - Dosagem de Glicose" at bounding box center [350, 203] width 668 height 6
checkbox Glicose "true"
drag, startPoint x: 40, startPoint y: 188, endPoint x: -99, endPoint y: 188, distance: 138.9
click at [0, 188] on html "Central de Marcação notifications [PERSON_NAME] Operador de regulação  Configu…" at bounding box center [350, 95] width 701 height 327
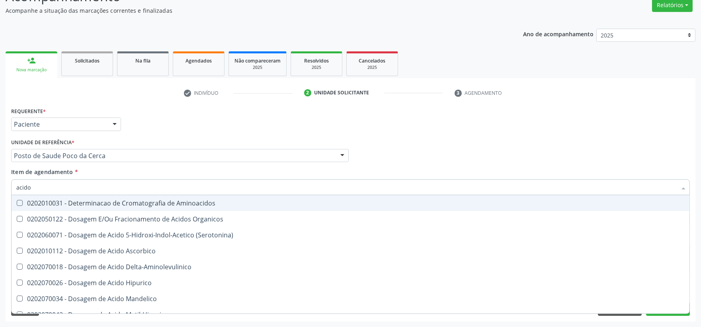
type input "acido"
checkbox Aminoacidos "false"
type input "acido u"
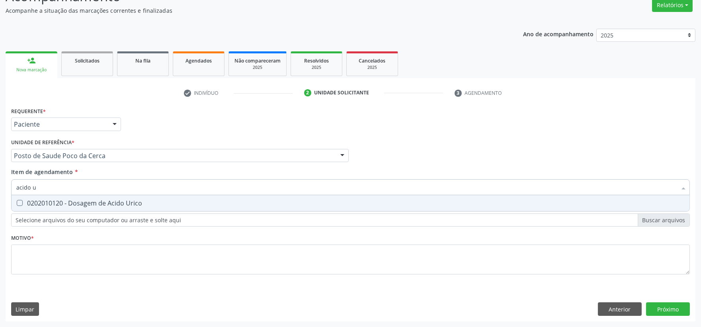
click at [60, 203] on div "0202010120 - Dosagem de Acido Urico" at bounding box center [350, 203] width 668 height 6
checkbox Urico "true"
drag, startPoint x: 54, startPoint y: 189, endPoint x: -106, endPoint y: 188, distance: 160.0
click at [0, 188] on html "Central de Marcação notifications [PERSON_NAME] Operador de regulação  Configu…" at bounding box center [350, 95] width 701 height 327
type input "ab"
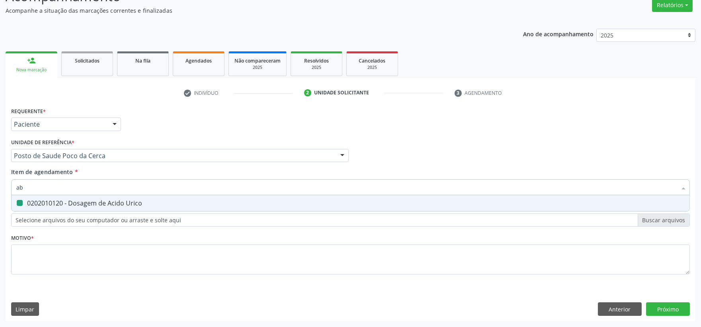
checkbox Urico "false"
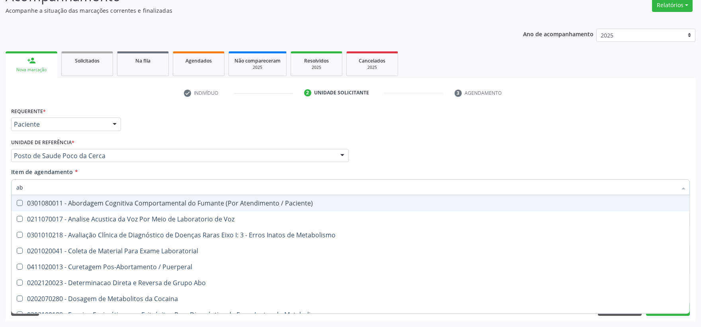
type input "abo"
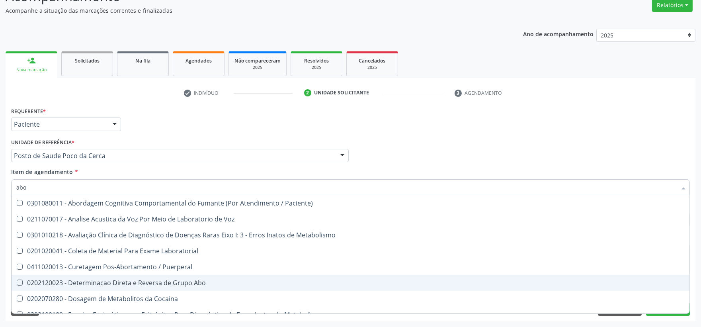
drag, startPoint x: 72, startPoint y: 281, endPoint x: 69, endPoint y: 267, distance: 14.4
click at [72, 280] on div "0202120023 - Determinacao Direta e Reversa de Grupo Abo" at bounding box center [350, 282] width 668 height 6
checkbox Abo "true"
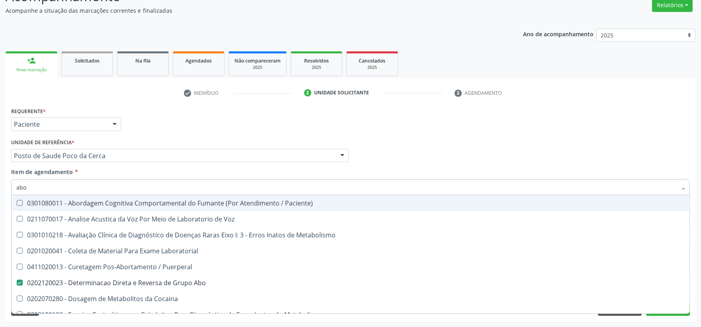
drag, startPoint x: 38, startPoint y: 188, endPoint x: -5, endPoint y: 186, distance: 43.0
click at [0, 186] on html "Central de Marcação notifications [PERSON_NAME] Operador de regulação  Configu…" at bounding box center [350, 95] width 701 height 327
type input "t"
checkbox Abo "false"
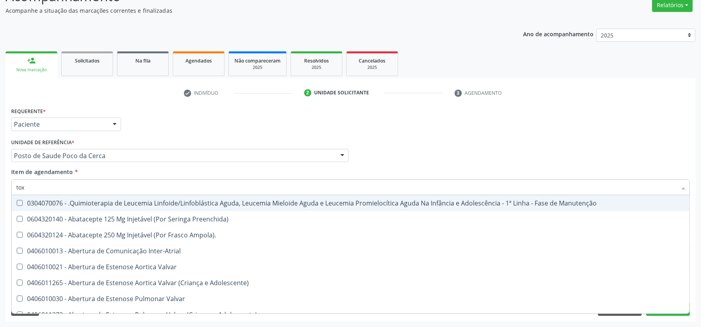
type input "toxo"
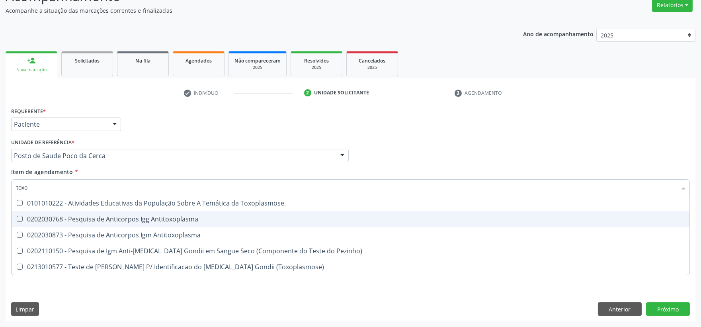
drag, startPoint x: 57, startPoint y: 218, endPoint x: 50, endPoint y: 230, distance: 14.1
click at [56, 218] on div "0202030768 - Pesquisa de Anticorpos Igg Antitoxoplasma" at bounding box center [350, 219] width 668 height 6
checkbox Antitoxoplasma "true"
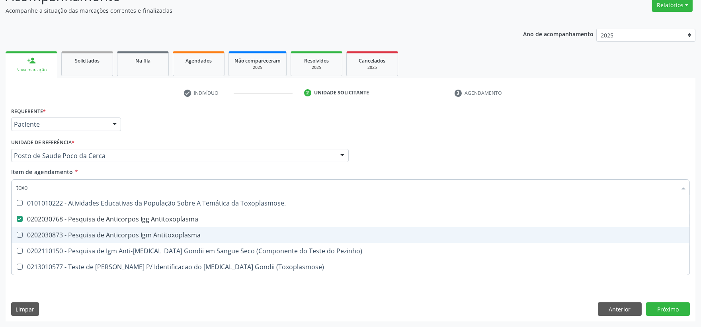
click at [48, 233] on div "0202030873 - Pesquisa de Anticorpos Igm Antitoxoplasma" at bounding box center [350, 235] width 668 height 6
checkbox Antitoxoplasma "true"
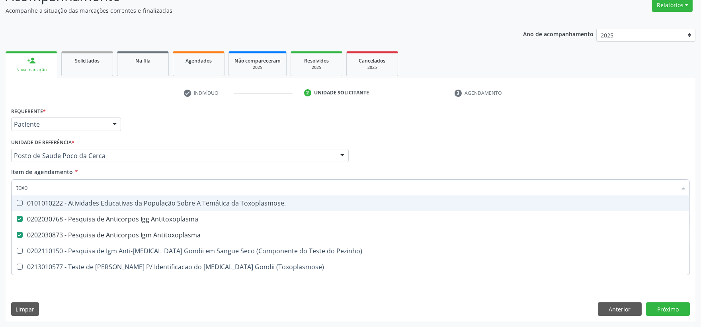
drag, startPoint x: 32, startPoint y: 188, endPoint x: 3, endPoint y: 186, distance: 29.1
click at [3, 186] on div "Acompanhamento Acompanhe a situação das marcações correntes e finalizadas Relat…" at bounding box center [350, 151] width 701 height 351
type input "cu"
checkbox Antitoxoplasma "false"
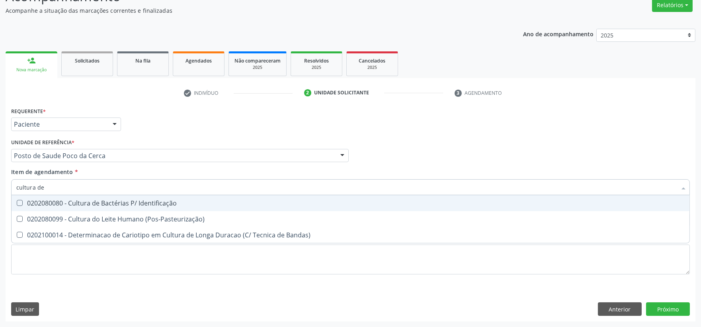
type input "cultura de"
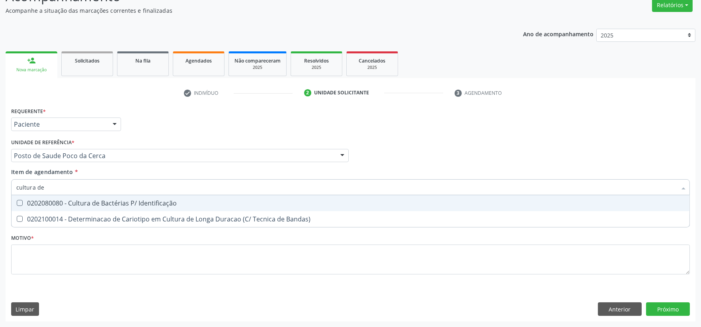
drag, startPoint x: 53, startPoint y: 200, endPoint x: 53, endPoint y: 190, distance: 9.6
click at [53, 200] on div "0202080080 - Cultura de Bactérias P/ Identificação" at bounding box center [350, 203] width 668 height 6
checkbox Identificação "true"
drag, startPoint x: 53, startPoint y: 190, endPoint x: -45, endPoint y: 187, distance: 97.2
click at [0, 187] on html "Central de Marcação notifications [PERSON_NAME] Operador de regulação  Configu…" at bounding box center [350, 95] width 701 height 327
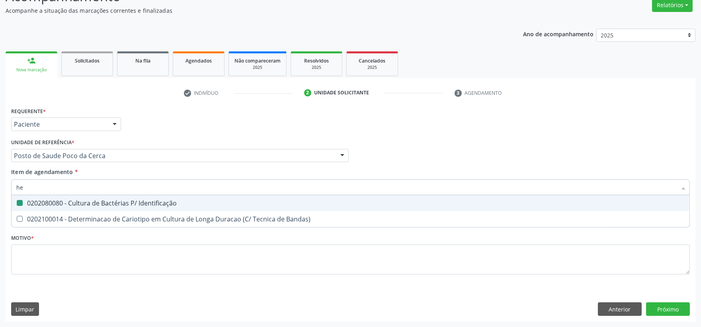
type input "hem"
checkbox Identificação "false"
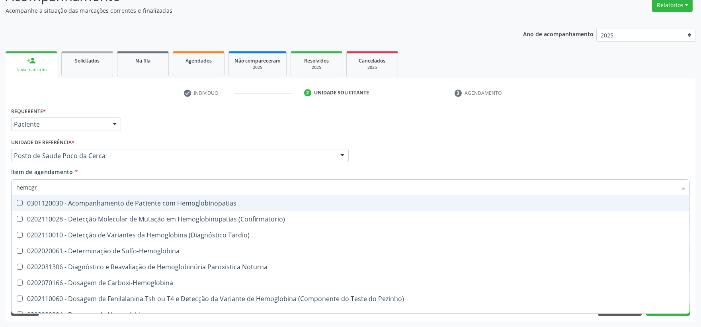
type input "hemogra"
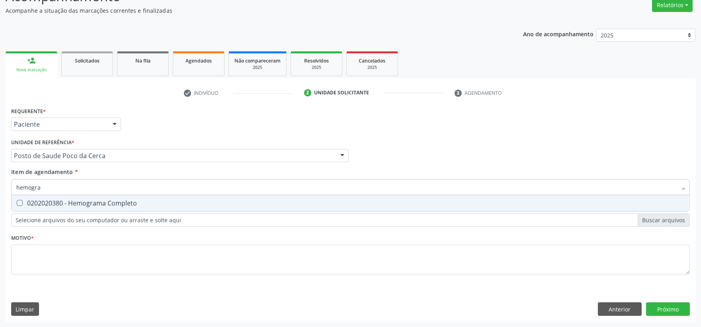
click at [53, 205] on div "0202020380 - Hemograma Completo" at bounding box center [350, 203] width 668 height 6
checkbox Completo "true"
drag, startPoint x: 54, startPoint y: 187, endPoint x: -25, endPoint y: 170, distance: 81.5
click at [0, 170] on html "Central de Marcação notifications [PERSON_NAME] Operador de regulação  Configu…" at bounding box center [350, 95] width 701 height 327
type input "uri"
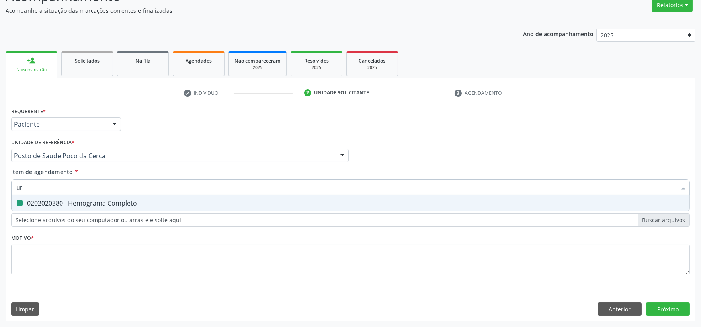
checkbox Completo "false"
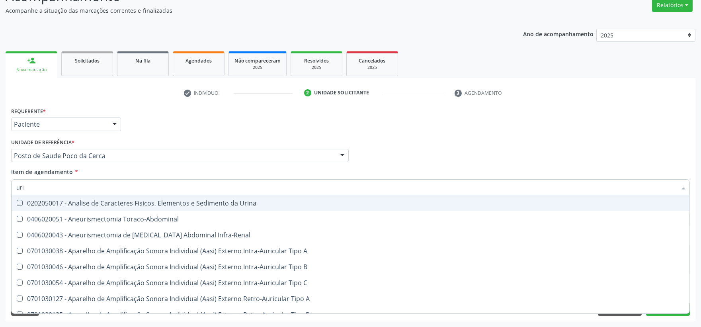
type input "urin"
checkbox Urico "false"
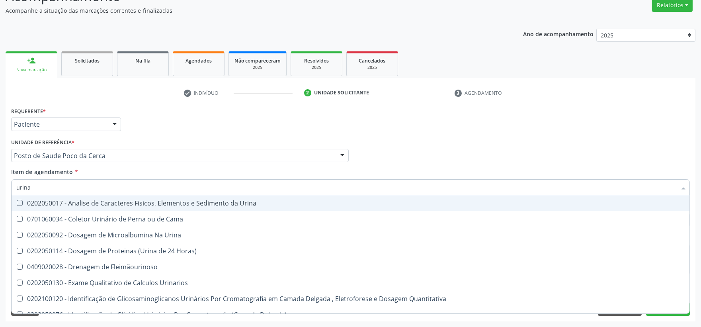
type input "urina"
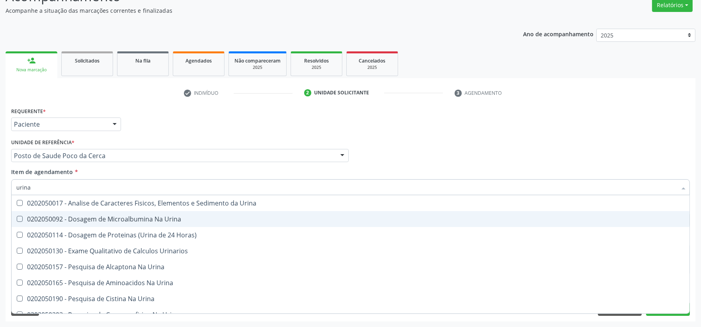
click at [55, 205] on div "0202050017 - Analise de Caracteres Fisicos, Elementos e Sedimento da Urina" at bounding box center [350, 203] width 668 height 6
checkbox Urina "true"
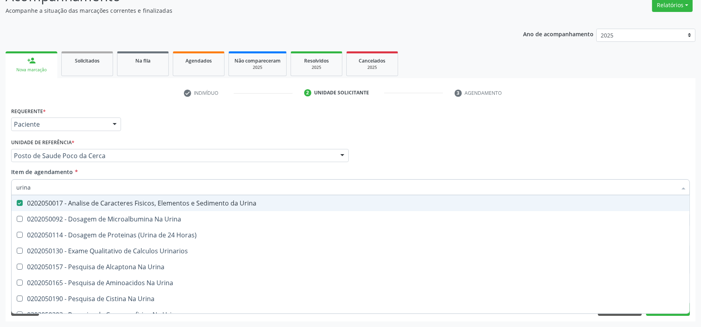
drag, startPoint x: 53, startPoint y: 189, endPoint x: 13, endPoint y: 180, distance: 41.6
click at [13, 180] on div "urina" at bounding box center [350, 187] width 679 height 16
type input "ele"
checkbox Urina "true"
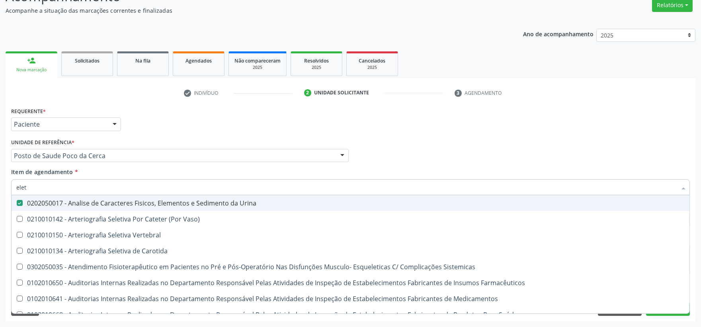
type input "eletr"
checkbox Urina "false"
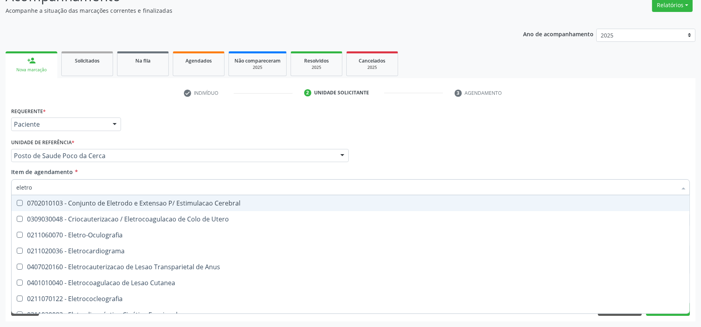
type input "eletrof"
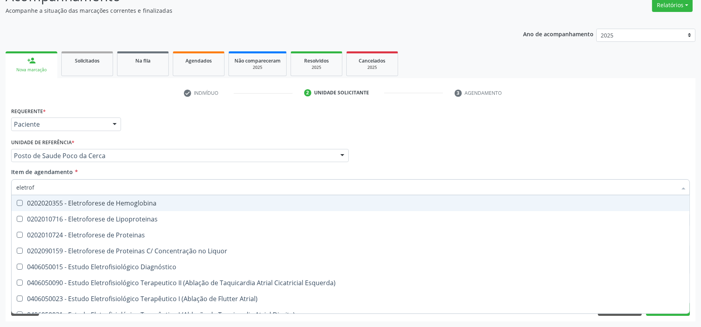
click at [92, 207] on span "0202020355 - Eletroforese de Hemoglobina" at bounding box center [351, 203] width 678 height 16
checkbox Hemoglobina "true"
type input "eletrof"
click at [407, 164] on div "Profissional Solicitante Por favor, selecione a Unidade de Atendimento primeiro…" at bounding box center [350, 152] width 683 height 31
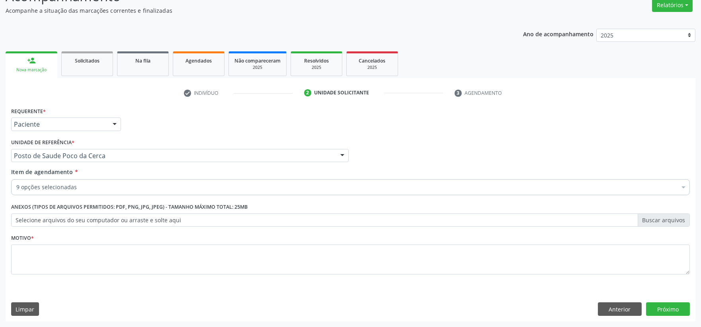
checkbox Glicose "true"
checkbox Urico "true"
checkbox Abo "true"
checkbox Antitoxoplasma "true"
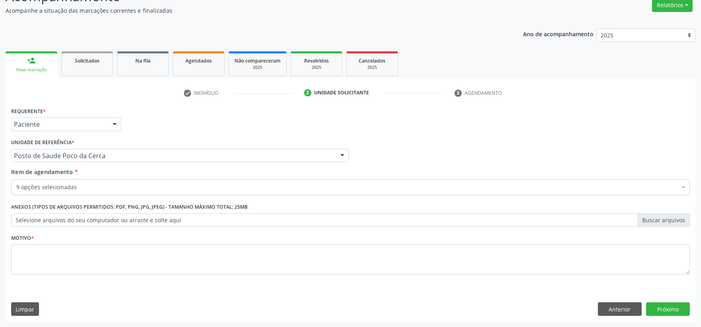
checkbox Identificação "true"
checkbox Completo "true"
checkbox Urina "true"
checkbox Hemoglobina "true"
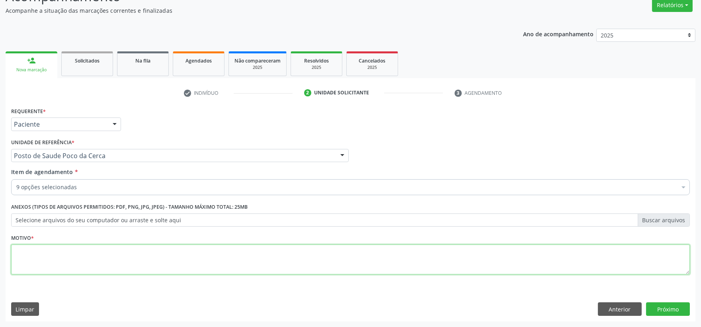
click at [138, 256] on textarea at bounding box center [350, 259] width 679 height 30
type textarea "."
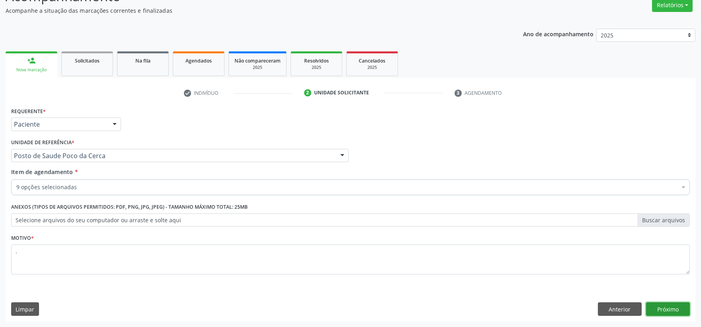
click at [685, 308] on button "Próximo" at bounding box center [668, 309] width 44 height 14
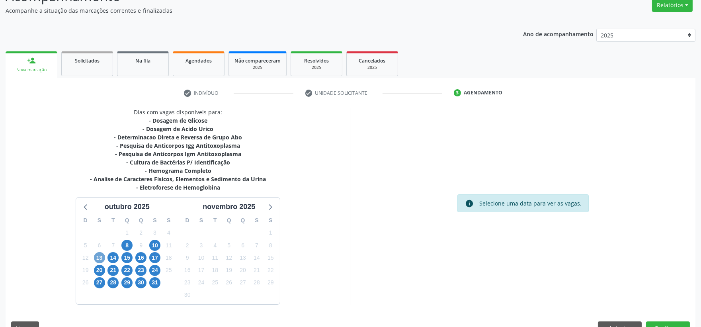
click at [101, 254] on span "13" at bounding box center [99, 257] width 11 height 11
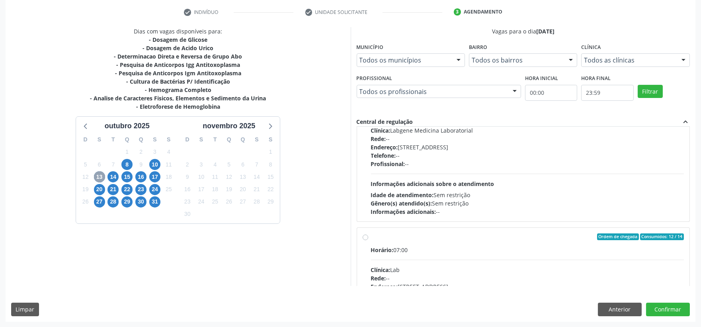
scroll to position [10, 0]
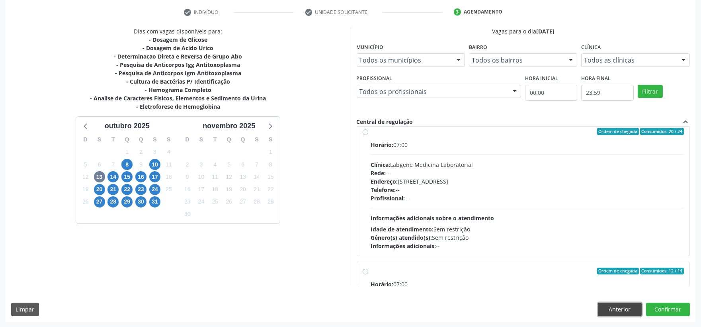
click at [607, 312] on button "Anterior" at bounding box center [620, 310] width 44 height 14
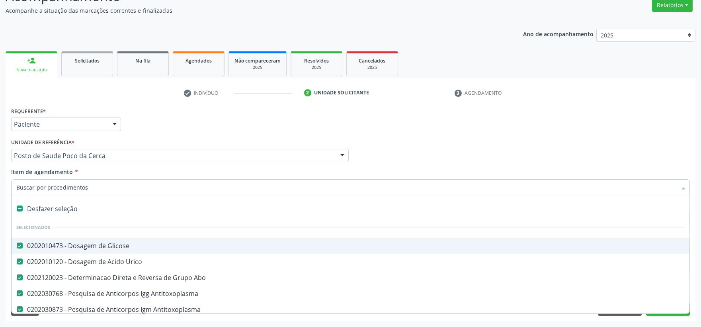
click at [650, 156] on div "Profissional Solicitante Por favor, selecione a Unidade de Atendimento primeiro…" at bounding box center [350, 152] width 683 height 31
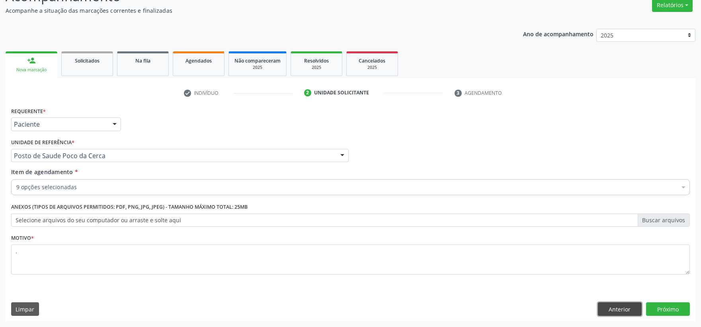
click at [630, 312] on button "Anterior" at bounding box center [620, 309] width 44 height 14
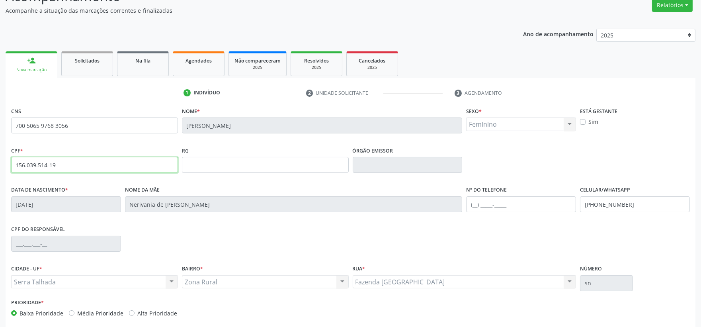
drag, startPoint x: 65, startPoint y: 158, endPoint x: 55, endPoint y: 166, distance: 13.6
click at [61, 162] on input "156.039.514-19" at bounding box center [94, 165] width 167 height 16
click at [55, 166] on input "156.039.514-19" at bounding box center [94, 165] width 167 height 16
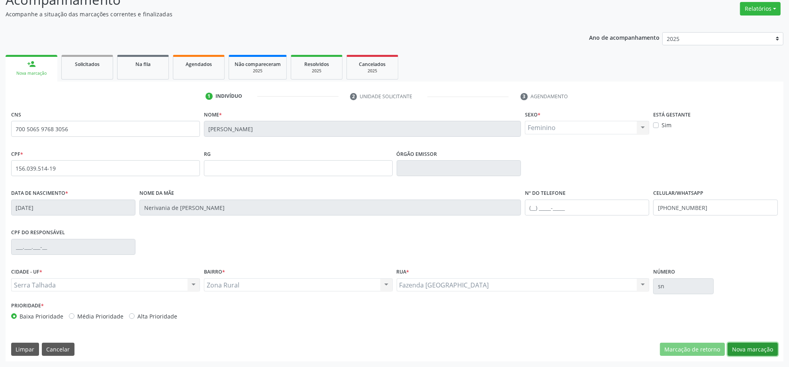
click at [707, 326] on button "Nova marcação" at bounding box center [752, 350] width 50 height 14
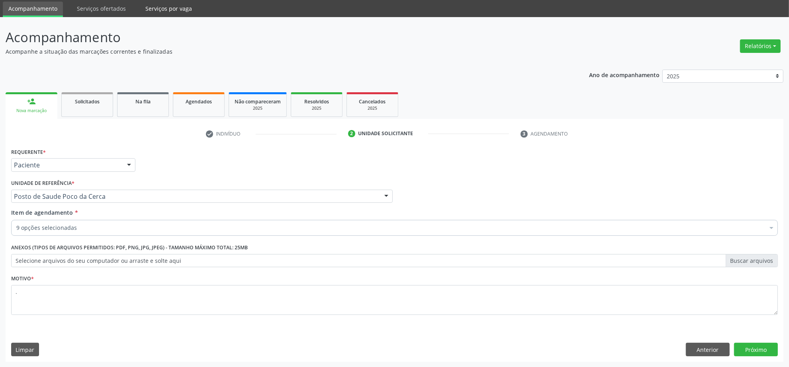
scroll to position [0, 0]
click at [25, 326] on button "Limpar" at bounding box center [25, 350] width 28 height 14
click at [26, 326] on button "Limpar" at bounding box center [25, 350] width 28 height 14
click at [707, 326] on button "Anterior" at bounding box center [708, 350] width 44 height 14
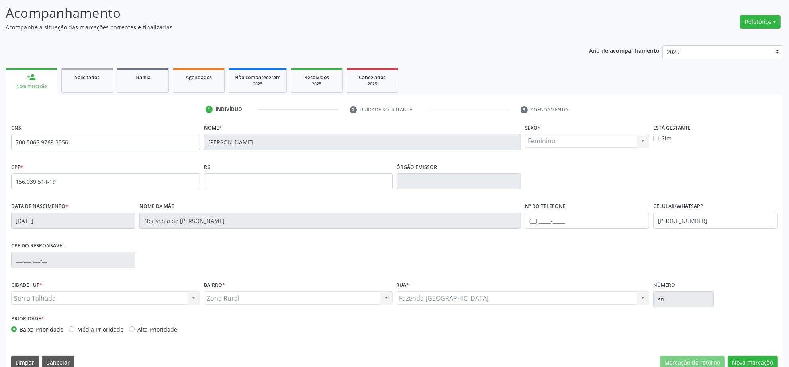
scroll to position [64, 0]
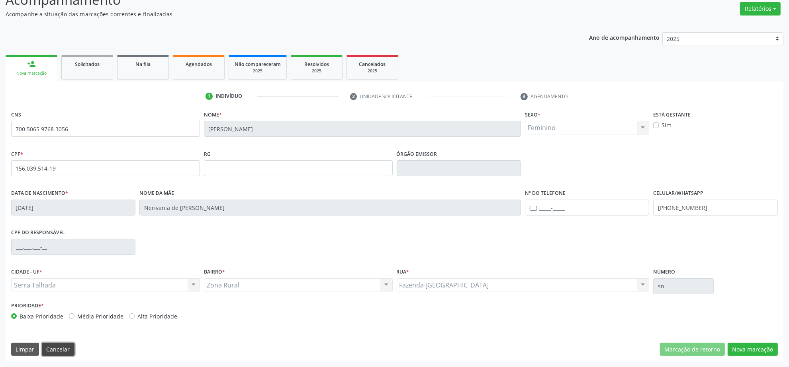
click at [52, 326] on button "Cancelar" at bounding box center [58, 350] width 33 height 14
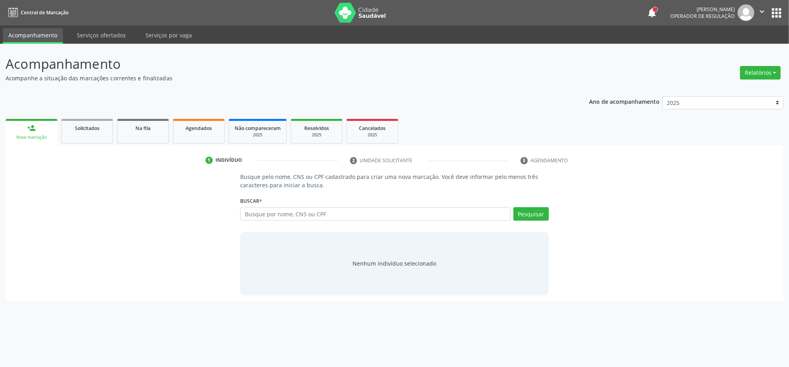
scroll to position [0, 0]
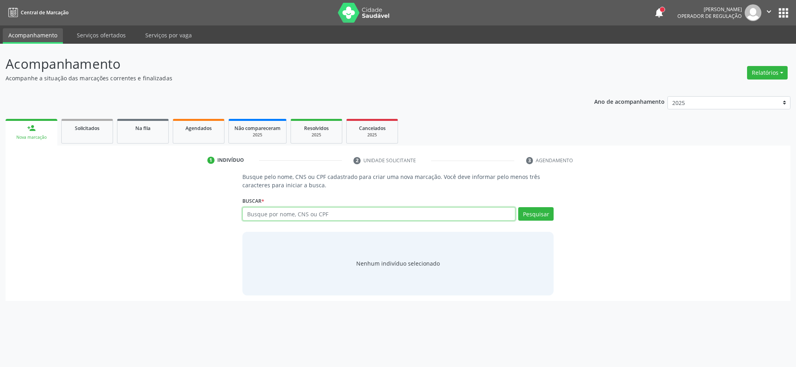
click at [260, 211] on input "text" at bounding box center [378, 214] width 273 height 14
type input "700004757452300"
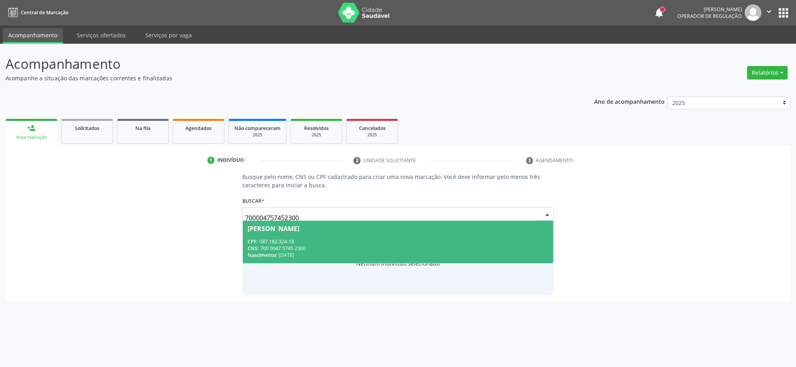
click at [329, 238] on span "[PERSON_NAME] CPF: 087.182.324-18 CNS: 700 0047 5745 2300 Nascimento: [DATE]" at bounding box center [398, 242] width 311 height 43
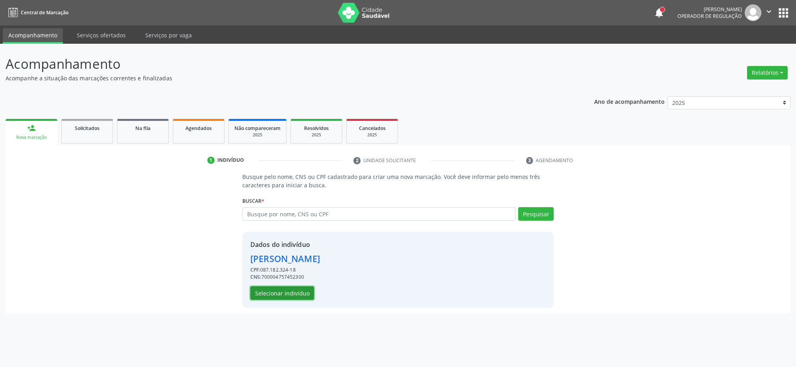
click at [275, 293] on button "Selecionar indivíduo" at bounding box center [282, 294] width 64 height 14
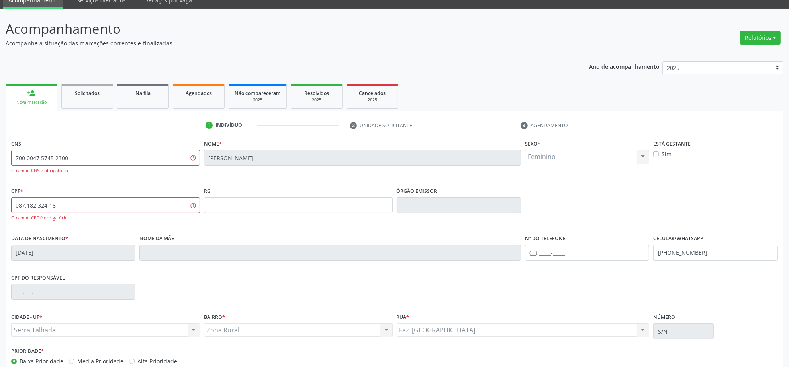
scroll to position [80, 0]
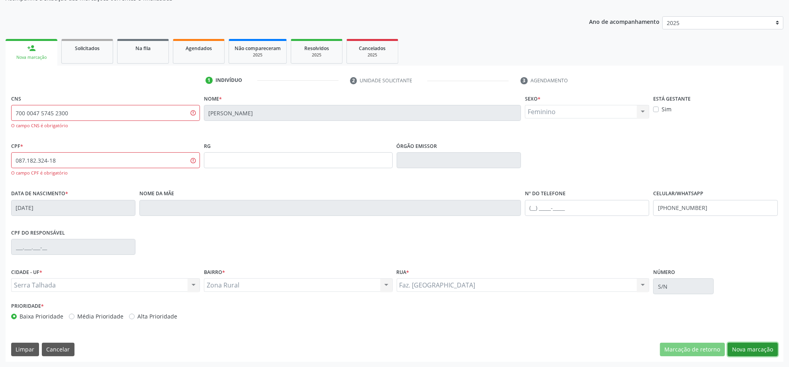
click at [707, 326] on button "Nova marcação" at bounding box center [752, 350] width 50 height 14
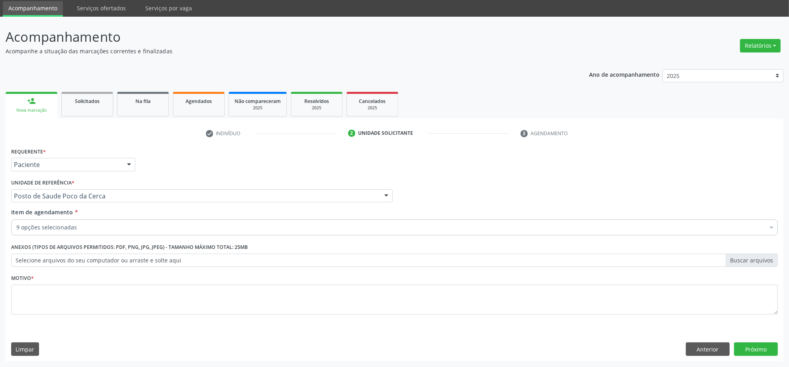
scroll to position [27, 0]
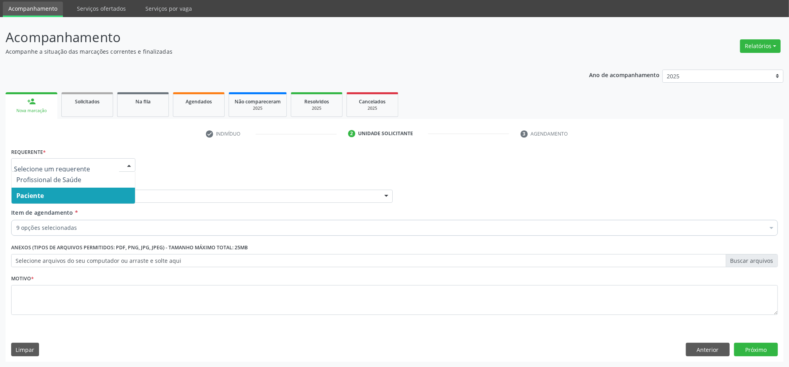
click at [102, 158] on div at bounding box center [73, 165] width 124 height 14
click at [195, 168] on div "Requerente * Profissional de Saúde Paciente Nenhum resultado encontrado para: "…" at bounding box center [394, 161] width 770 height 31
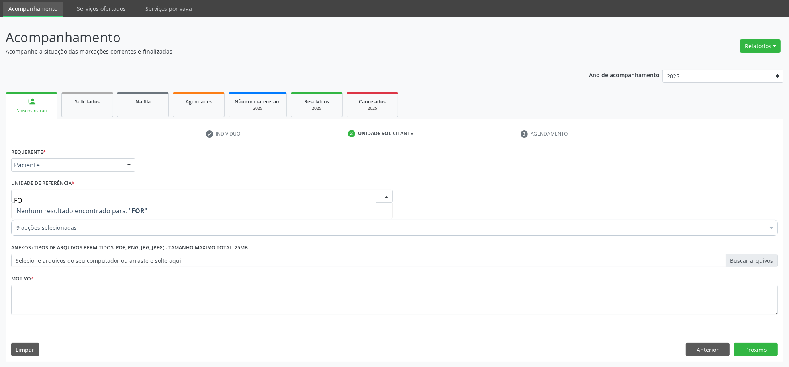
type input "F"
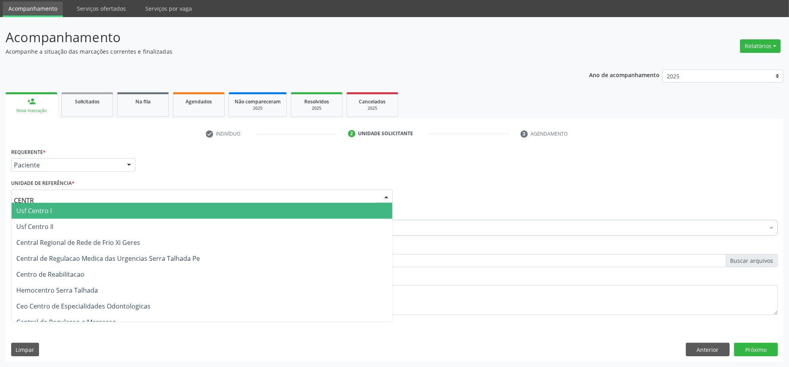
type input "CENTRO"
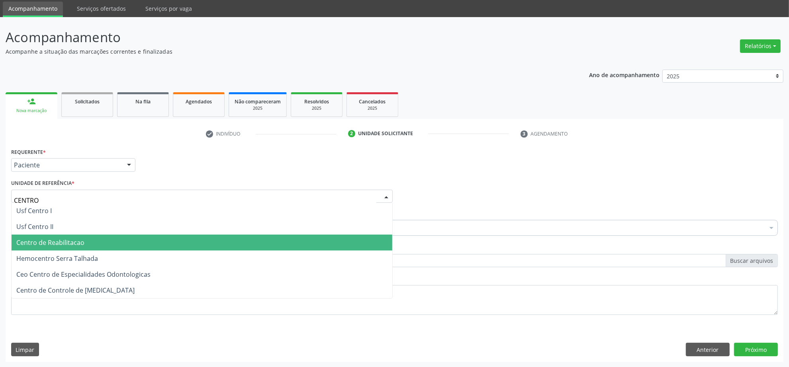
click at [92, 245] on span "Centro de Reabilitacao" at bounding box center [202, 243] width 381 height 16
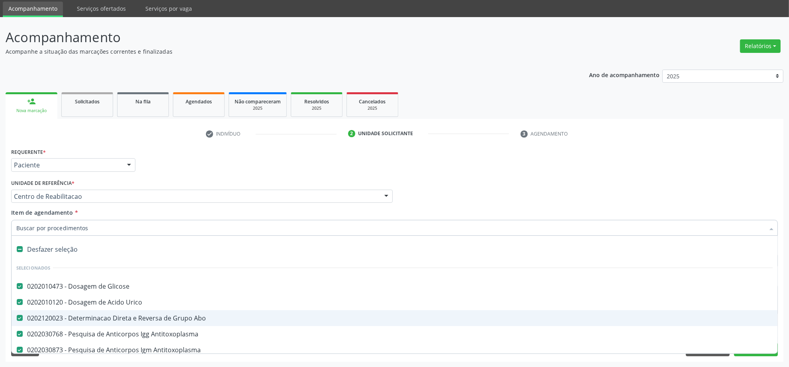
click at [86, 248] on div "Desfazer seleção" at bounding box center [395, 250] width 766 height 16
checkbox Glicose "false"
checkbox Urico "false"
checkbox Abo "false"
checkbox Antitoxoplasma "false"
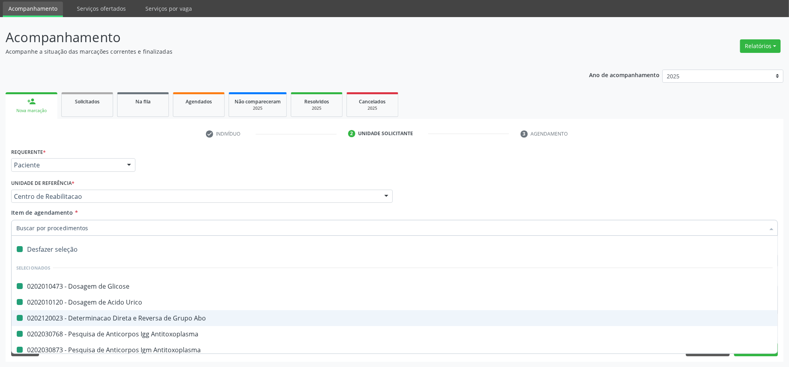
checkbox Antitoxoplasma "false"
checkbox Identificação "false"
checkbox Completo "false"
checkbox Urina "false"
checkbox Hemoglobina "false"
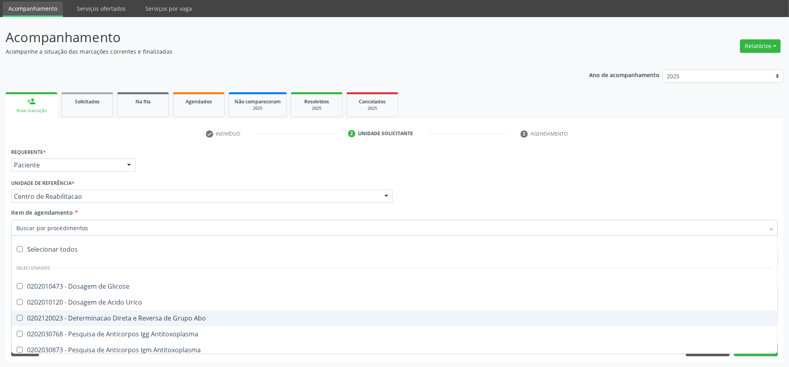
click at [91, 231] on input "Item de agendamento *" at bounding box center [390, 228] width 748 height 16
click at [52, 246] on div "Selecionar todos" at bounding box center [395, 250] width 766 height 16
click at [76, 226] on input "Item de agendamento *" at bounding box center [390, 228] width 748 height 16
checkbox input "true"
checkbox Glicose "true"
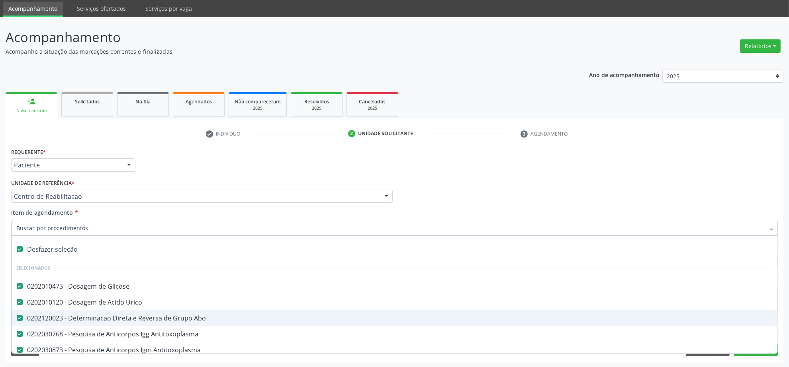
checkbox Urico "true"
checkbox Abo "true"
checkbox Antitoxoplasma "true"
checkbox Identificação "true"
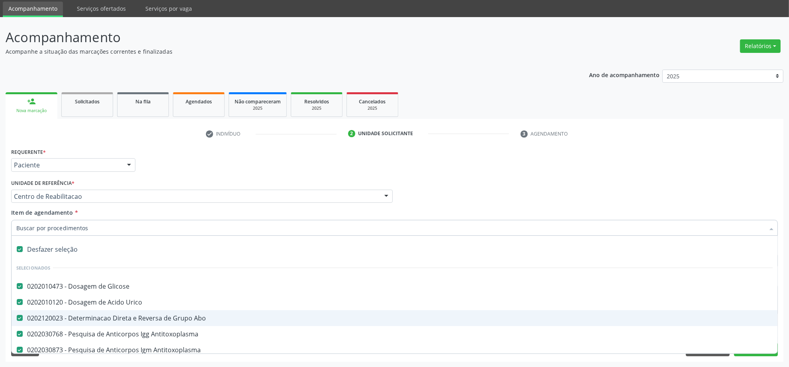
checkbox Completo "true"
checkbox Urina "true"
checkbox Hemoglobina "true"
checkbox Manutenção "true"
checkbox Preenchida\) "true"
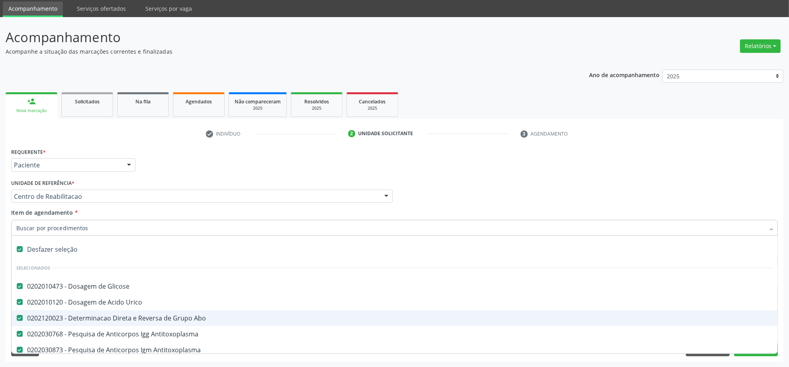
checkbox Ampola\)\ "true"
checkbox Abciximabe "true"
checkbox Inter-Atrial "true"
checkbox Valvar "true"
checkbox Adolescente\) "true"
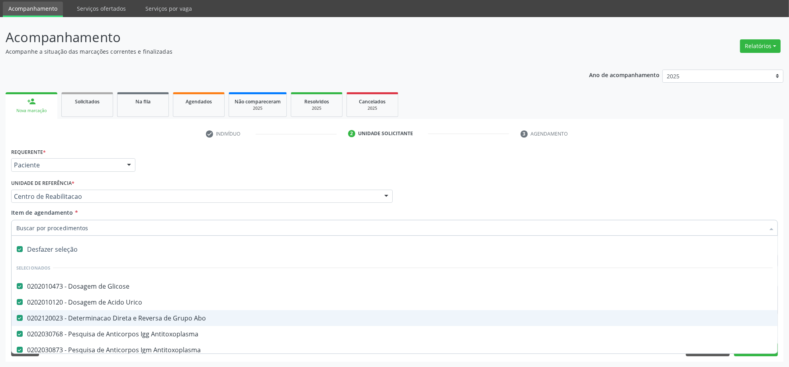
checkbox Valvar "true"
checkbox Adolescente\) "true"
checkbox Paciente\) "true"
checkbox Dente\) "true"
checkbox Comprimido\) "true"
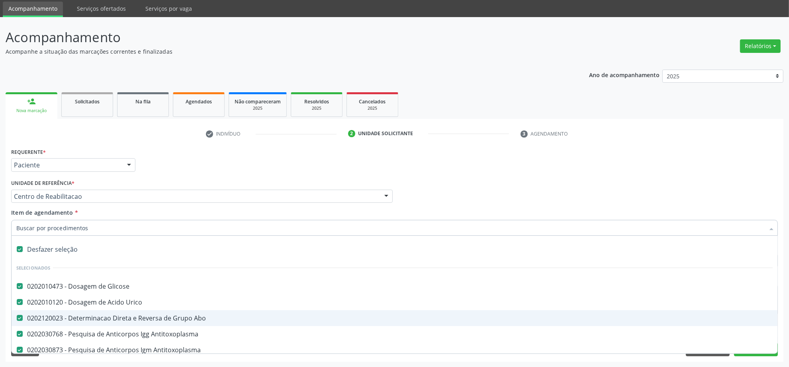
checkbox \(Dornic\) "true"
checkbox Capsula\) "true"
checkbox Psicossocial "true"
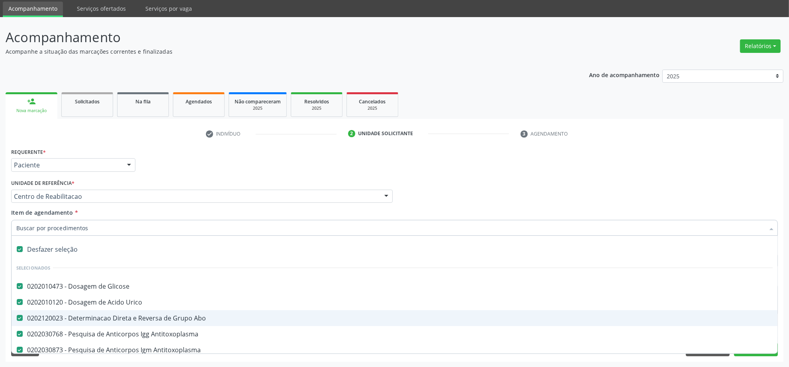
checkbox Psicossocial "true"
checkbox Risco "true"
checkbox Lei "true"
checkbox Psicossocial "true"
checkbox Diálise "true"
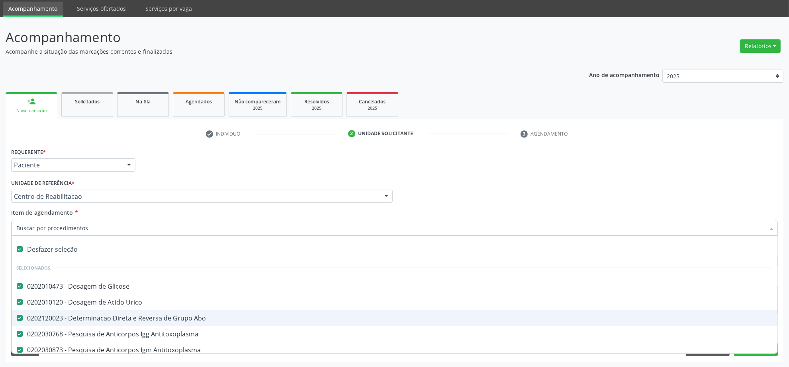
checkbox Diálise "true"
checkbox Reabilitação "true"
checkbox Reabilitacao "true"
checkbox \(Uai\)\ "true"
checkbox Fígado "true"
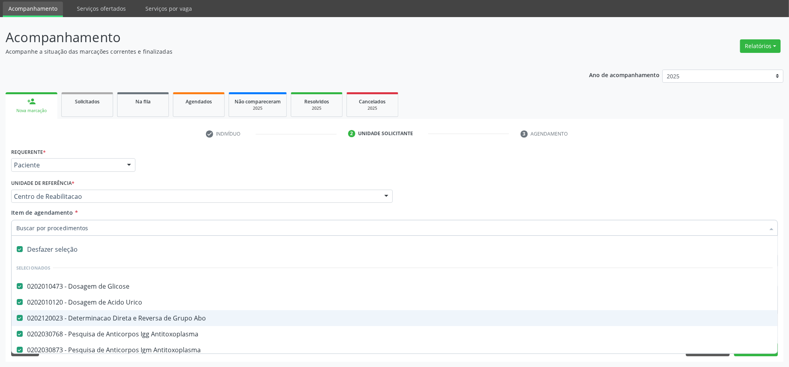
checkbox Pulmão "true"
checkbox Rim "true"
checkbox Coclear "true"
checkbox Queimado "true"
checkbox Bilateral "true"
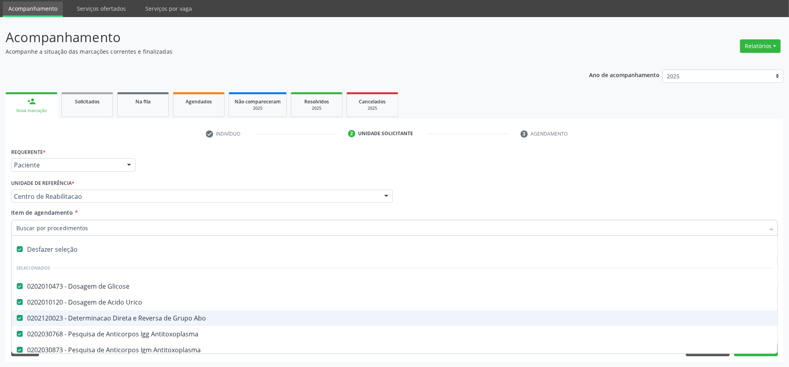
checkbox Queimado "true"
checkbox Trabalho "true"
checkbox Coração "true"
checkbox Cornea "true"
checkbox Fígado "true"
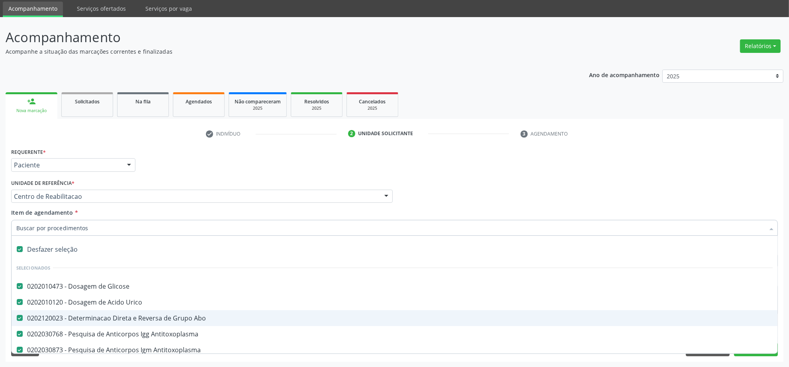
checkbox Aparentado "true"
checkbox Autogênico "true"
checkbox Pulmão "true"
checkbox Pâncreas "true"
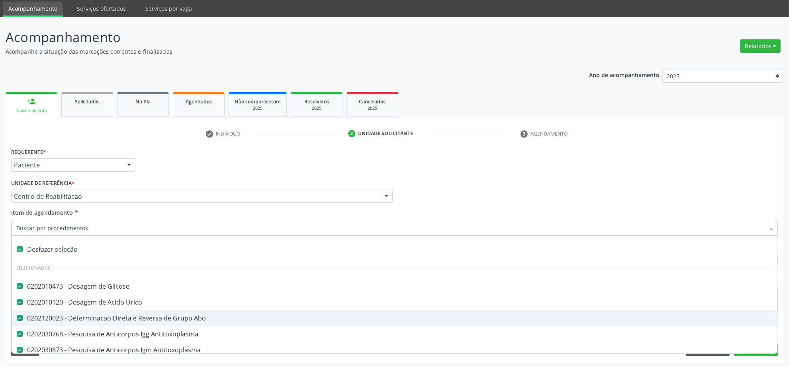
checkbox Rim "true"
checkbox Multiprofissional "true"
checkbox Fenilcetonúria "true"
checkbox Cística "true"
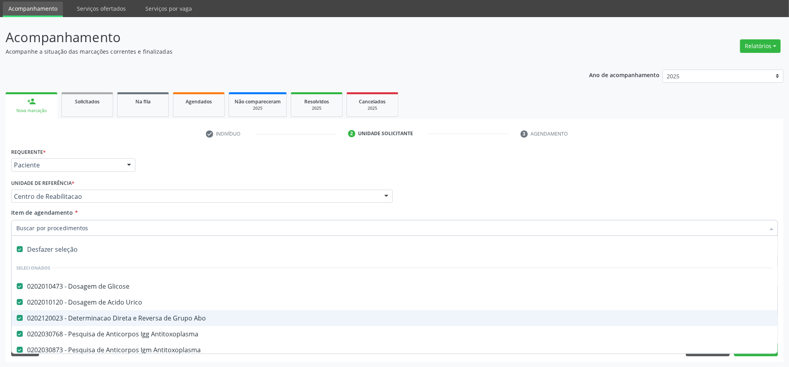
checkbox Hemoglobinopatias "true"
checkbox Congênito "true"
checkbox Coclear "true"
checkbox Osso "true"
checkbox Alternativa "true"
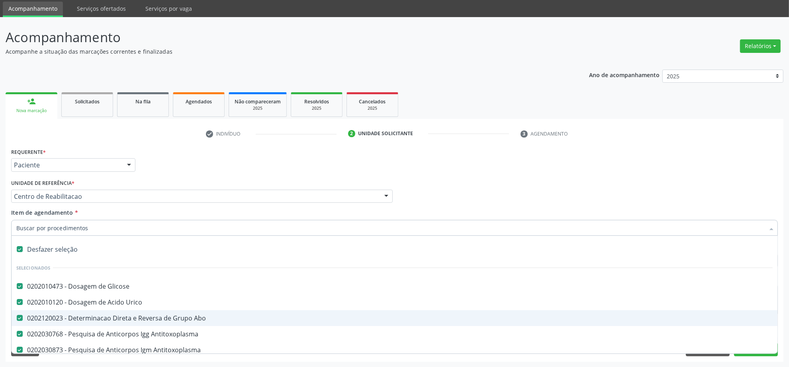
checkbox Terapeutica\) "true"
checkbox Nutricional "true"
checkbox Bloco "true"
checkbox Coração "true"
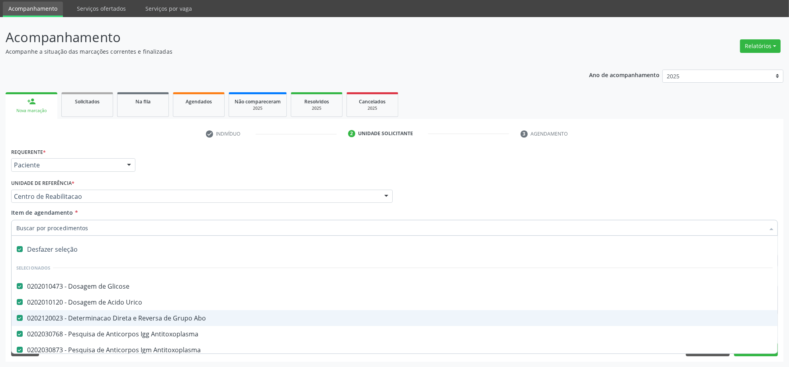
checkbox Fígado "true"
checkbox Pulmão "true"
checkbox Pâncreas "true"
checkbox Rim "true"
checkbox \(Uaa\)\ "true"
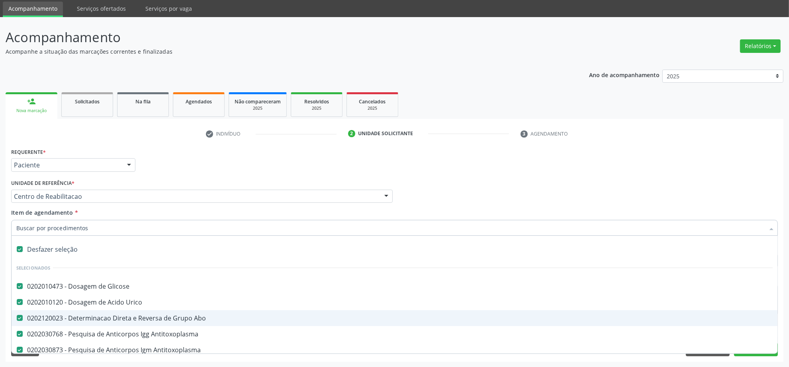
checkbox Terapêuticas\)\ "true"
checkbox Psicossocial "true"
checkbox Complicada "true"
checkbox Tonometria "true"
checkbox Paciente\/Mês "true"
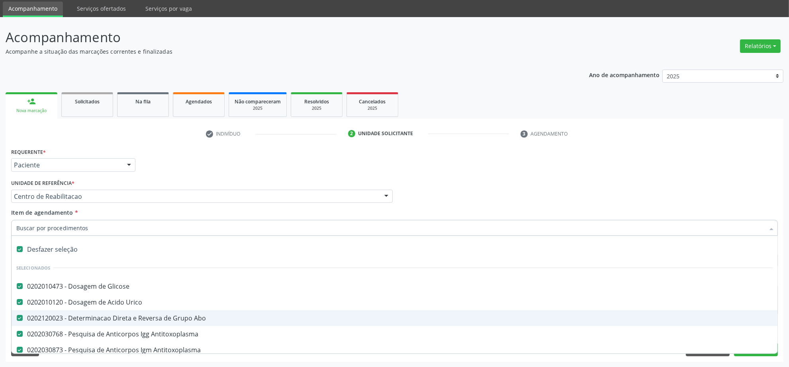
checkbox Biotinidase "true"
checkbox Congênita\ "true"
checkbox Clínico "true"
checkbox Pós-Operatório "true"
checkbox Trabalho "true"
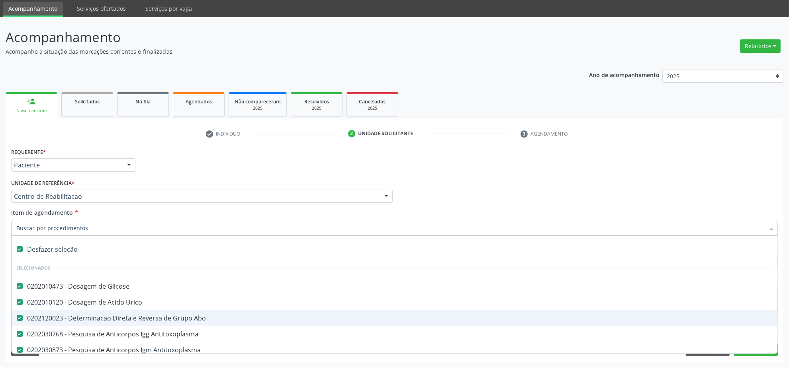
checkbox Genético "true"
checkbox Preenchida\) "true"
checkbox A\) "true"
checkbox Ampola\) "true"
checkbox Preenchida\) "true"
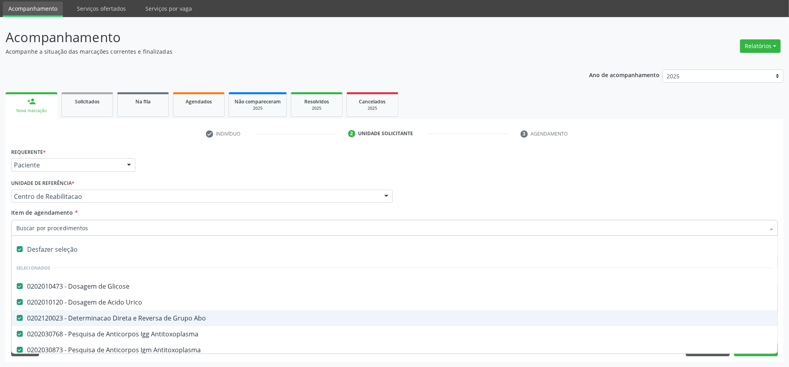
checkbox B\) "true"
checkbox Rodas "true"
checkbox Quadril "true"
checkbox Tronco "true"
checkbox Locomoção "true"
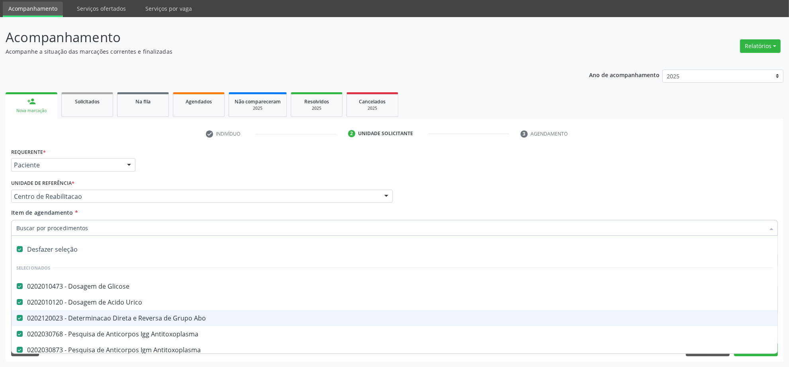
checkbox Oftalmológica "true"
checkbox Ortopédica "true"
checkbox Dentária "true"
checkbox Rodas "true"
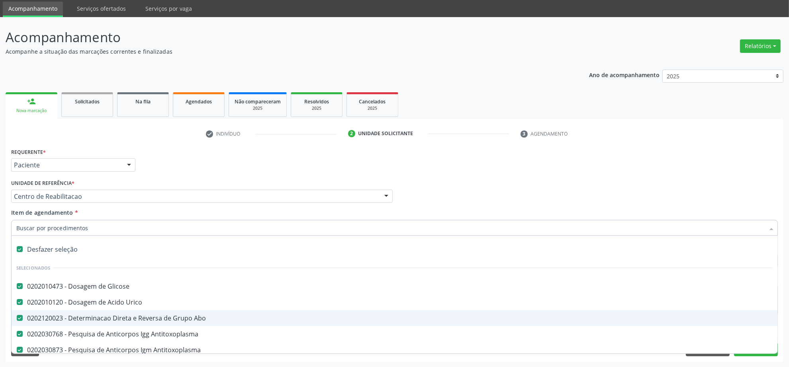
checkbox Adenograma "true"
checkbox Adenoidectomia "true"
checkbox Deficiência "true"
checkbox Crianças "true"
checkbox I\) "true"
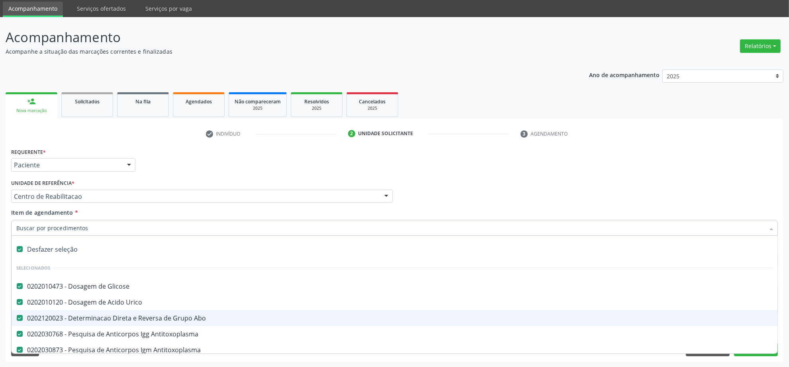
checkbox Especializada\ "true"
checkbox Medicamento\(S\) "true"
checkbox Parenteral\) "true"
checkbox Endovenosa "true"
checkbox Intramuscular "true"
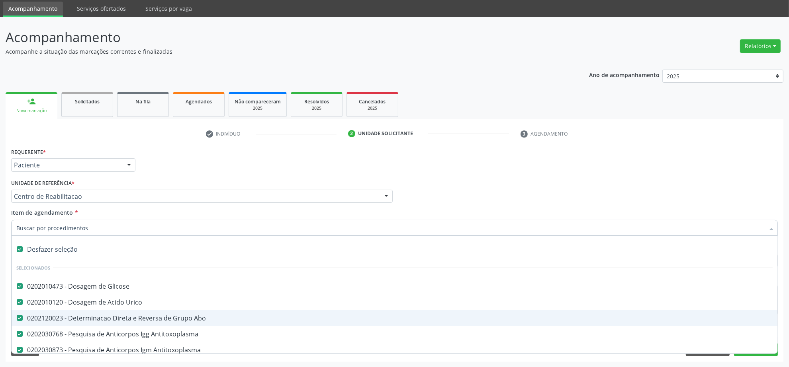
checkbox Oral "true"
checkbox \(Sc\) "true"
checkbox Sífilis "true"
checkbox A "true"
checkbox Terapeutica "true"
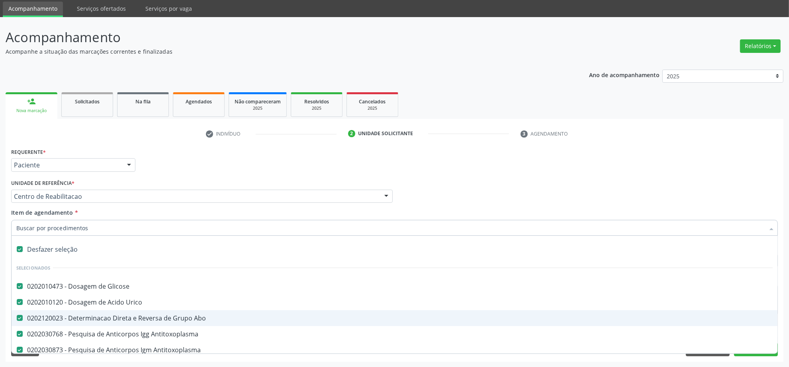
checkbox Arterial "true"
checkbox Temperatura "true"
checkbox Transeptal "true"
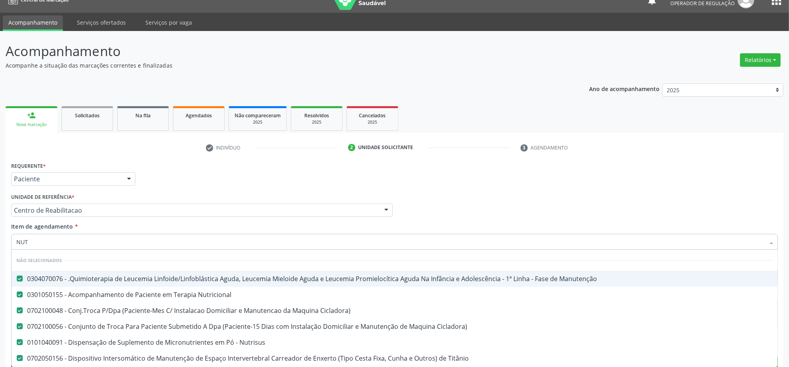
scroll to position [0, 0]
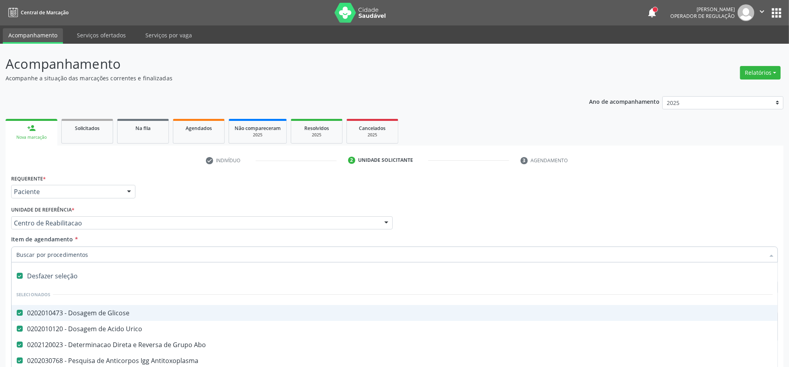
click at [41, 277] on div "Desfazer seleção" at bounding box center [395, 276] width 766 height 16
click at [38, 254] on input "Item de agendamento *" at bounding box center [390, 255] width 748 height 16
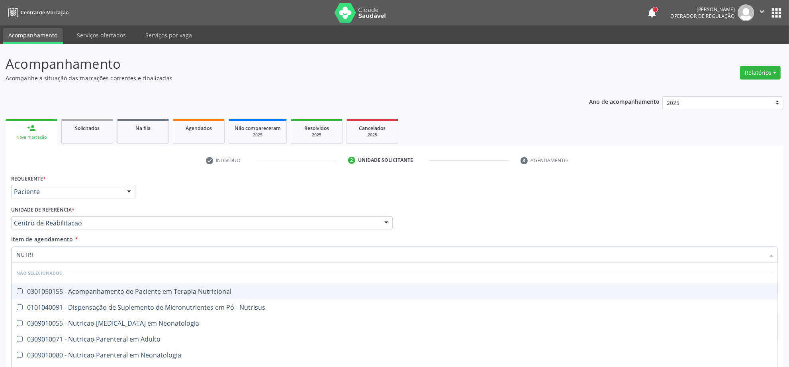
click at [60, 293] on div "0301050155 - Acompanhamento de Paciente em Terapia Nutricional" at bounding box center [394, 292] width 756 height 6
click at [475, 204] on div "Profissional Solicitante Por favor, selecione a Unidade de Atendimento primeiro…" at bounding box center [394, 219] width 770 height 31
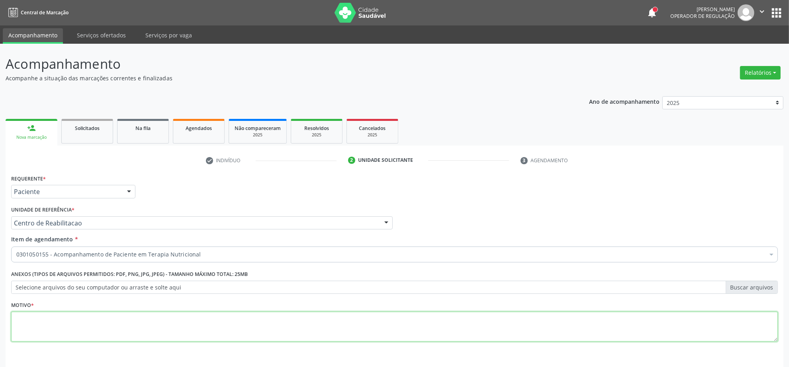
click at [81, 326] on textarea at bounding box center [394, 327] width 766 height 30
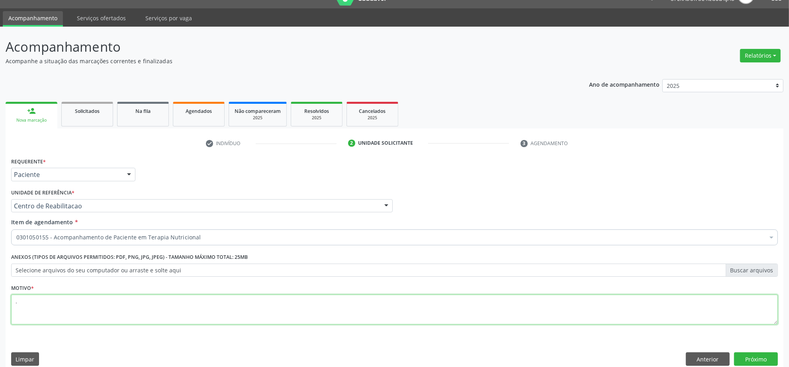
scroll to position [27, 0]
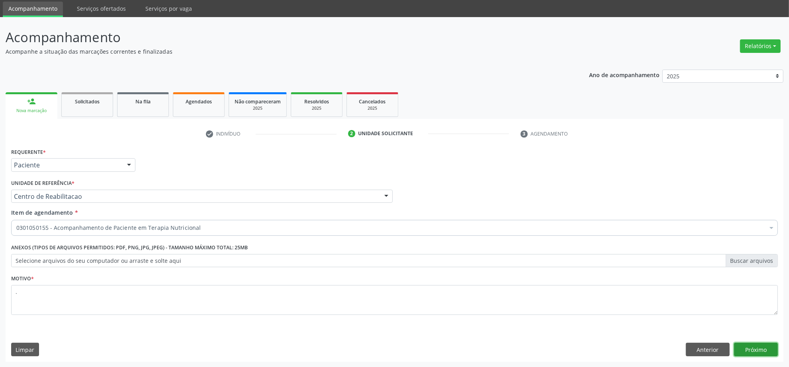
click at [707, 326] on button "Próximo" at bounding box center [756, 350] width 44 height 14
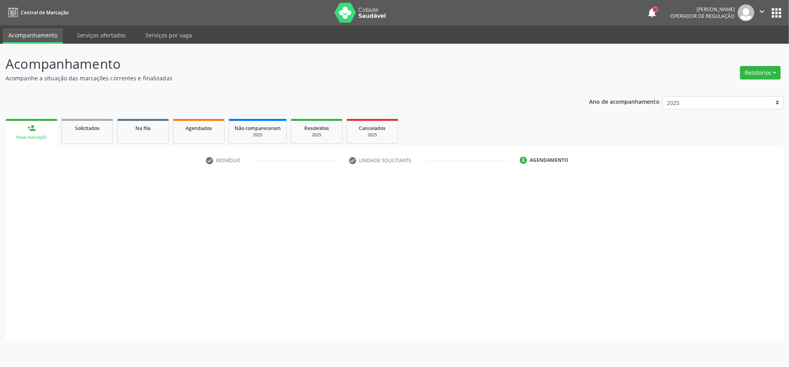
scroll to position [0, 0]
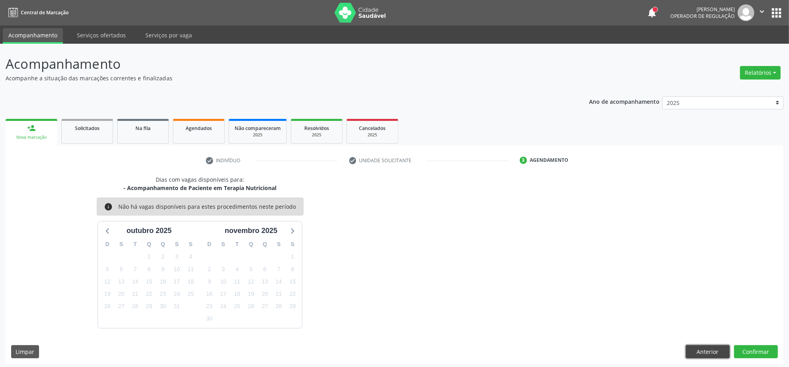
click at [702, 326] on button "Anterior" at bounding box center [708, 353] width 44 height 14
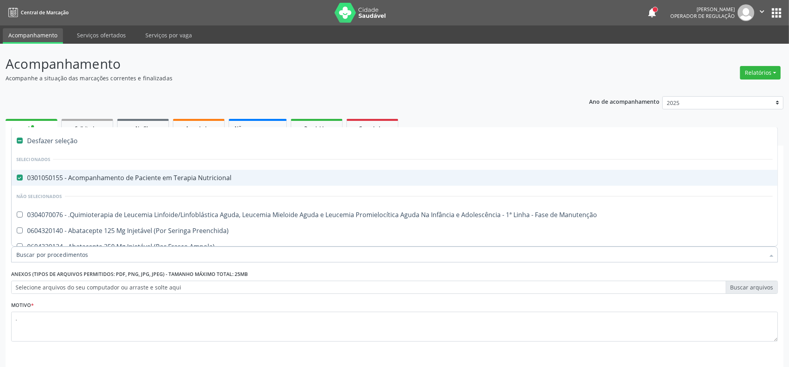
click at [201, 171] on span "0301050155 - Acompanhamento de Paciente em Terapia Nutricional" at bounding box center [395, 178] width 766 height 16
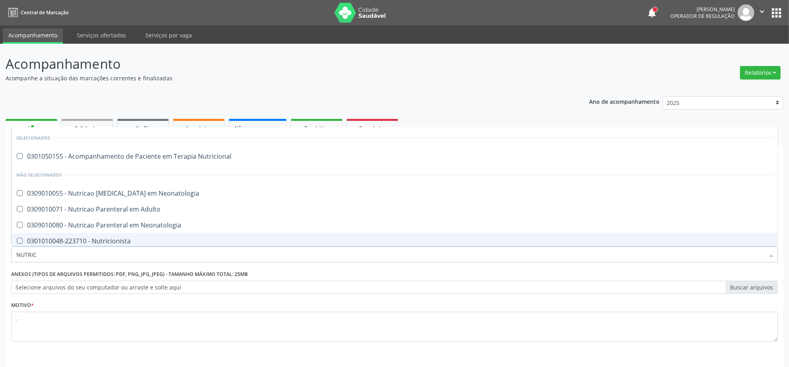
click at [135, 240] on div "0301010048-223710 - Nutricionista" at bounding box center [394, 241] width 756 height 6
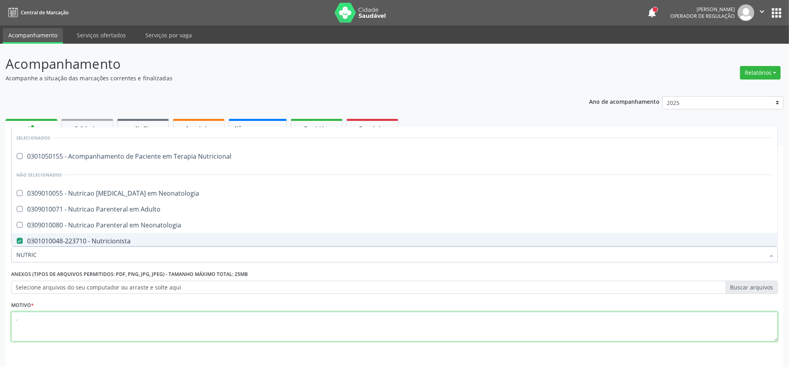
click at [275, 326] on textarea "." at bounding box center [394, 327] width 766 height 30
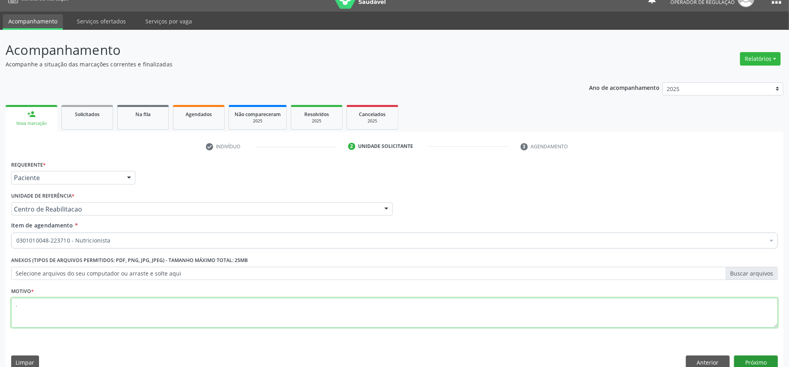
scroll to position [27, 0]
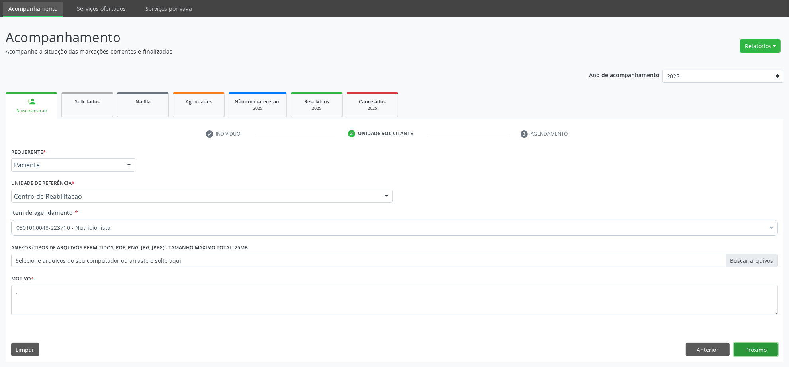
click at [707, 326] on button "Próximo" at bounding box center [756, 350] width 44 height 14
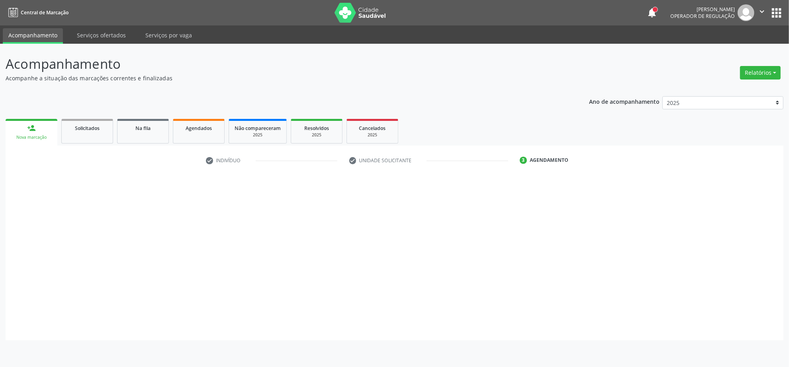
scroll to position [0, 0]
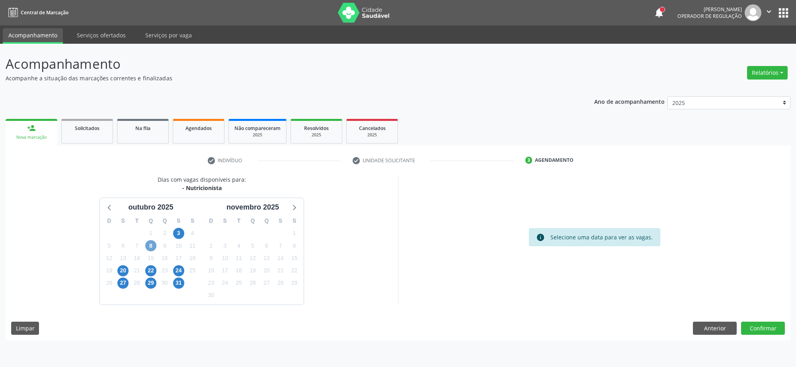
click at [154, 249] on span "8" at bounding box center [150, 245] width 11 height 11
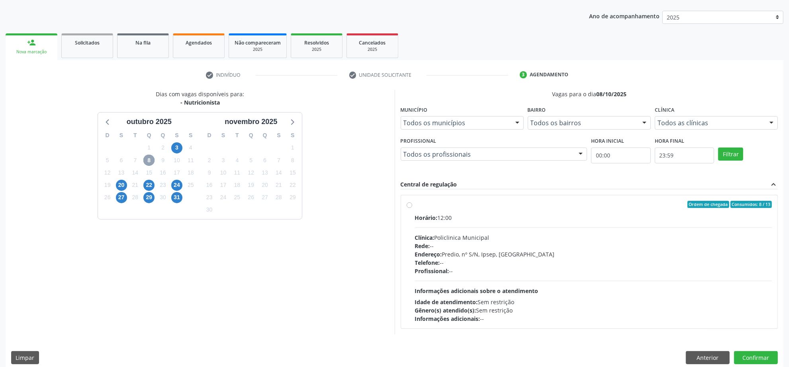
scroll to position [94, 0]
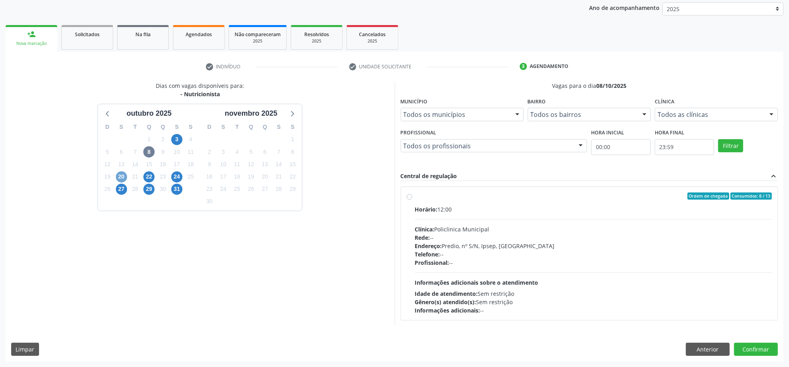
click at [119, 176] on span "20" at bounding box center [121, 177] width 11 height 11
click at [625, 214] on div "Horário: 12:00 Clínica: Policlinica Municipal Rede: -- Endereço: Predio, nº S/N…" at bounding box center [593, 259] width 357 height 109
click at [412, 200] on input "Ordem de chegada Consumidos: 9 / 13 Horário: 12:00 Clínica: Policlinica Municip…" at bounding box center [409, 196] width 6 height 7
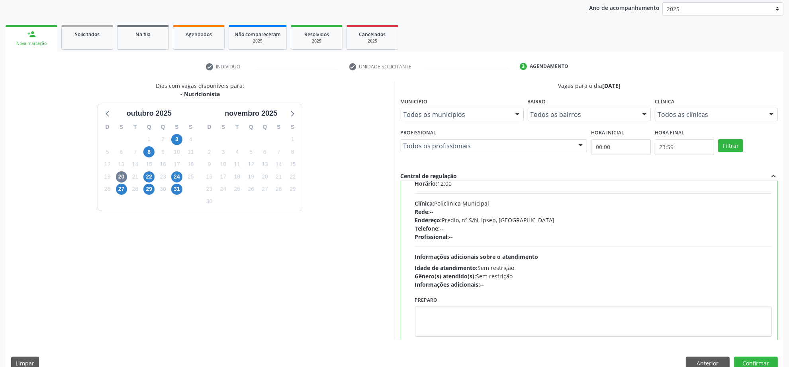
scroll to position [40, 0]
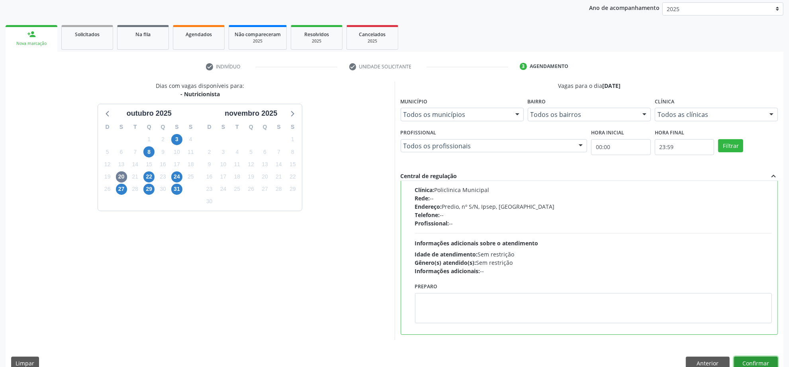
click at [707, 326] on button "Confirmar" at bounding box center [756, 364] width 44 height 14
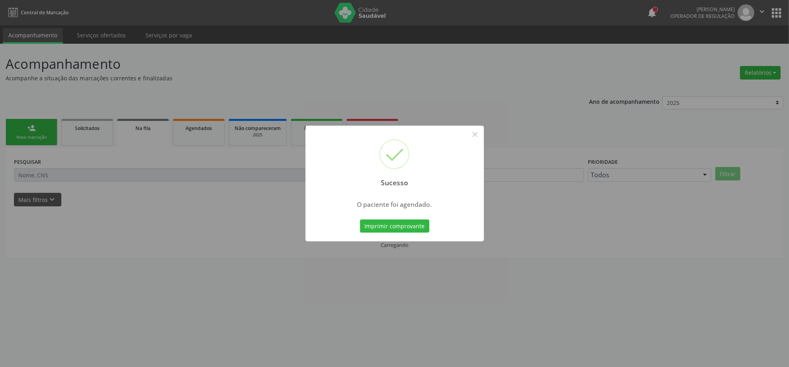
scroll to position [0, 0]
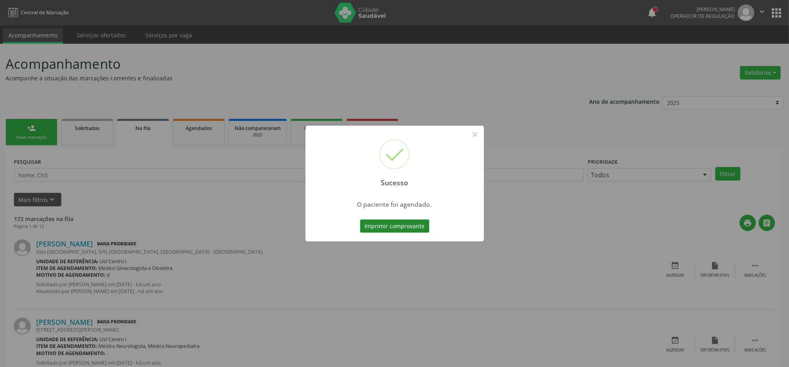
click at [375, 222] on button "Imprimir comprovante" at bounding box center [394, 227] width 69 height 14
